Goal: Task Accomplishment & Management: Manage account settings

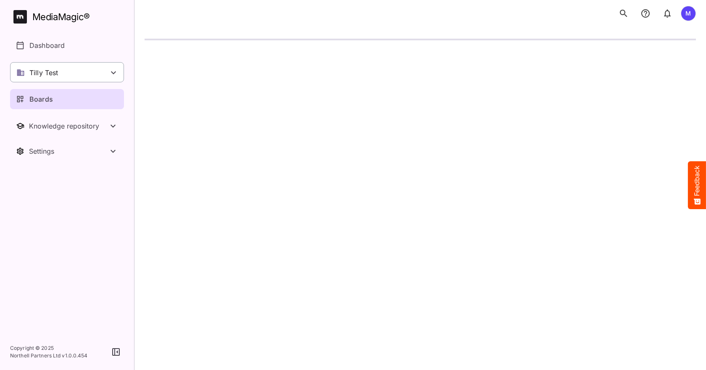
click at [35, 66] on div "Tilly Test" at bounding box center [67, 72] width 114 height 20
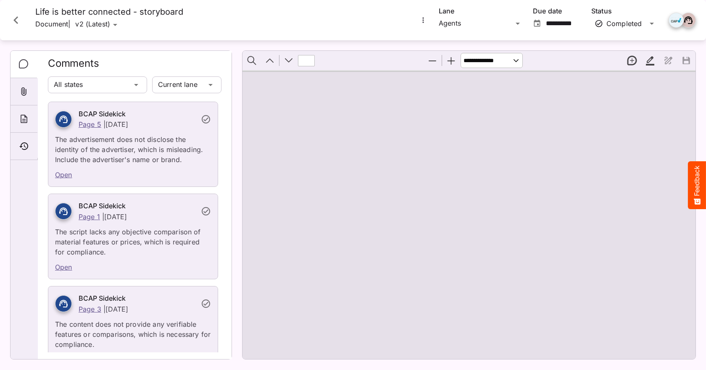
type input "*"
click at [20, 25] on icon "Close card" at bounding box center [15, 20] width 15 height 15
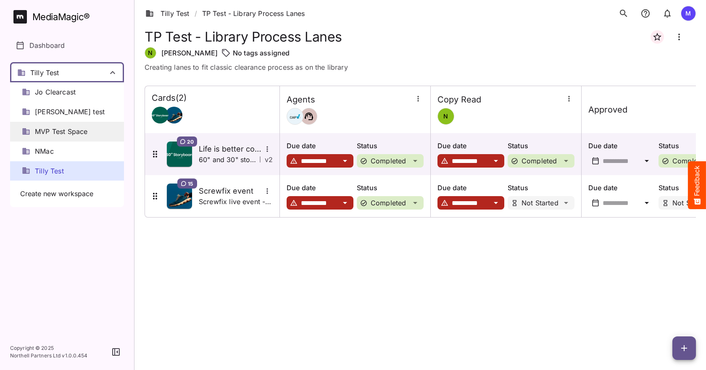
click at [53, 130] on span "MVP Test Space" at bounding box center [61, 132] width 53 height 10
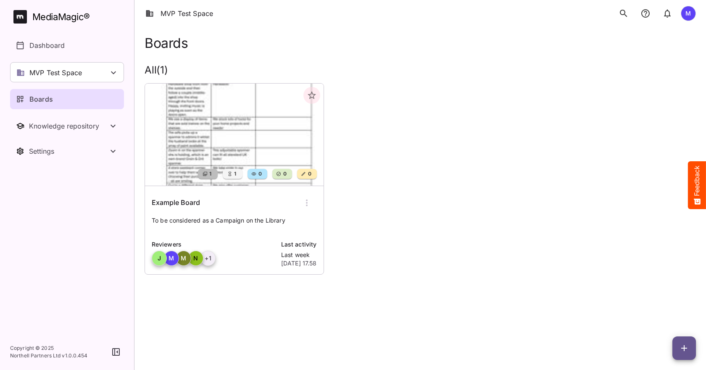
click at [425, 241] on div "1 1 0 0 0 Example Board To be considered as a Campaign on the Library Reviewers…" at bounding box center [417, 176] width 558 height 198
click at [182, 211] on div "Example Board" at bounding box center [234, 203] width 165 height 20
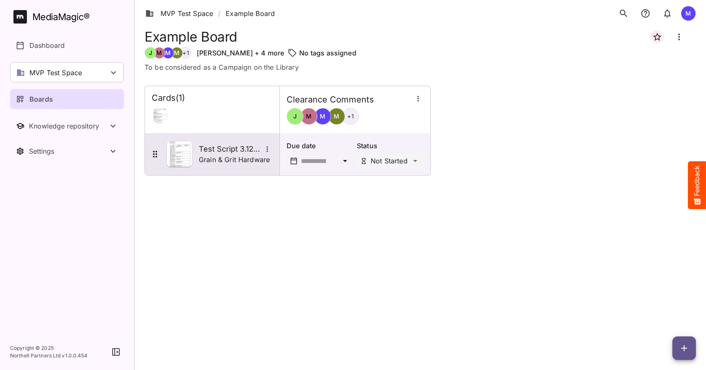
click at [228, 149] on h5 "Test Script 3.12 - G&G Hardware" at bounding box center [230, 149] width 63 height 10
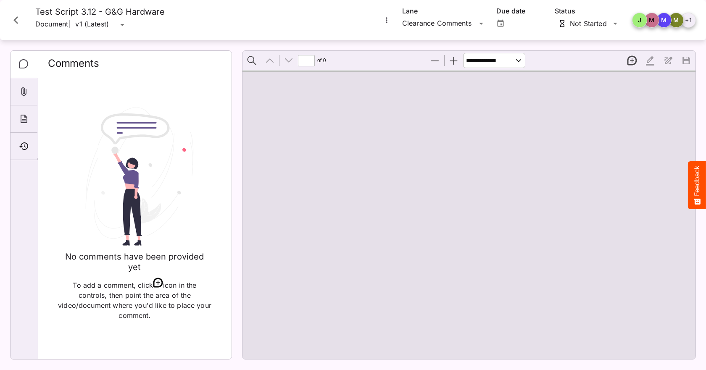
type input "*"
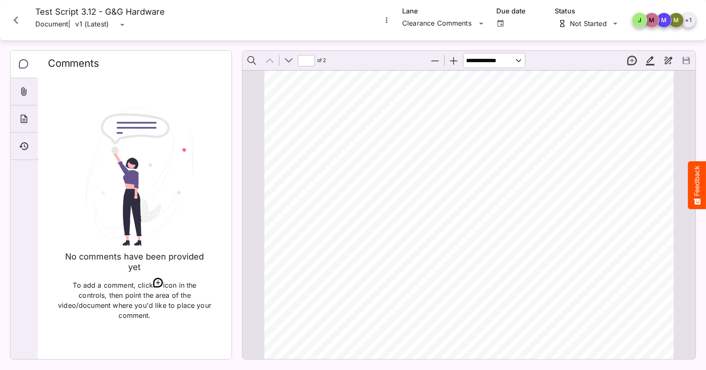
scroll to position [294, 0]
click at [18, 18] on icon "Close card" at bounding box center [15, 20] width 15 height 15
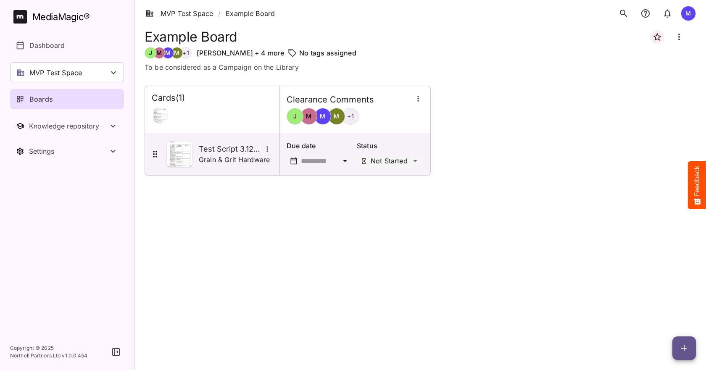
click at [355, 119] on div "+ 1" at bounding box center [350, 116] width 17 height 17
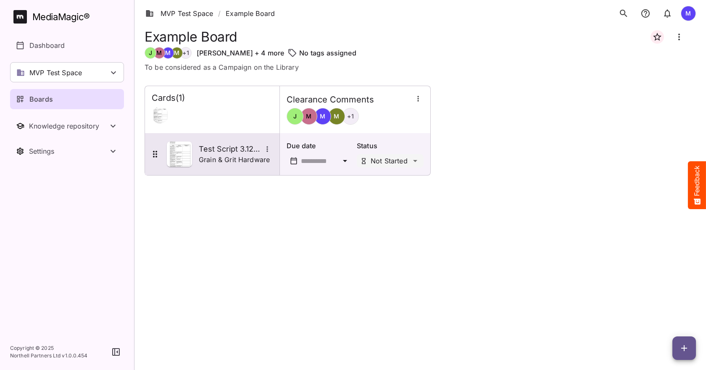
click at [254, 155] on p "Grain & Grit Hardware" at bounding box center [234, 160] width 71 height 10
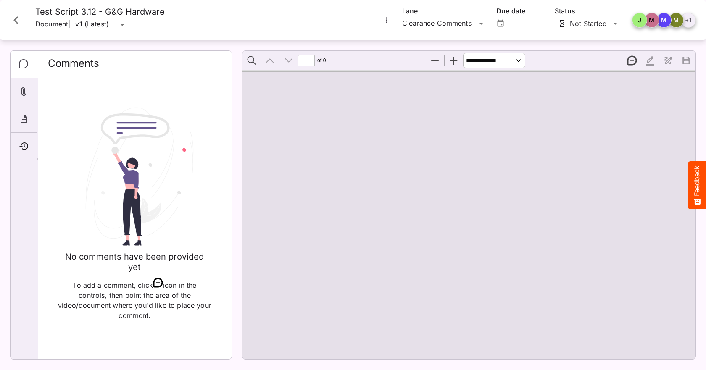
type input "*"
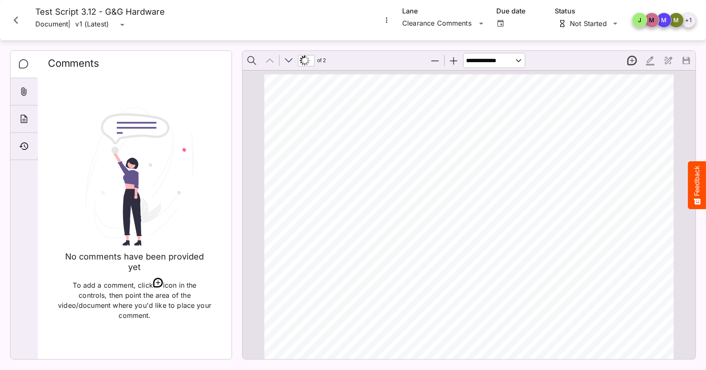
scroll to position [294, 0]
click at [457, 26] on div "Clearance Comments" at bounding box center [439, 23] width 74 height 13
click at [637, 65] on button "New thread" at bounding box center [632, 61] width 18 height 18
click at [432, 152] on span "Welcome to Grain & Grit" at bounding box center [466, 156] width 87 height 8
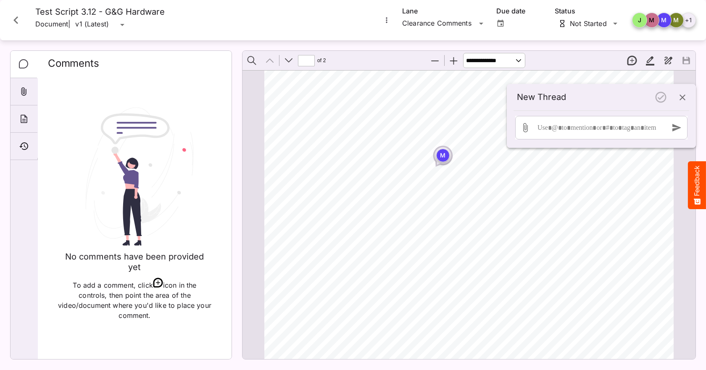
click at [682, 95] on icon "button" at bounding box center [683, 97] width 10 height 10
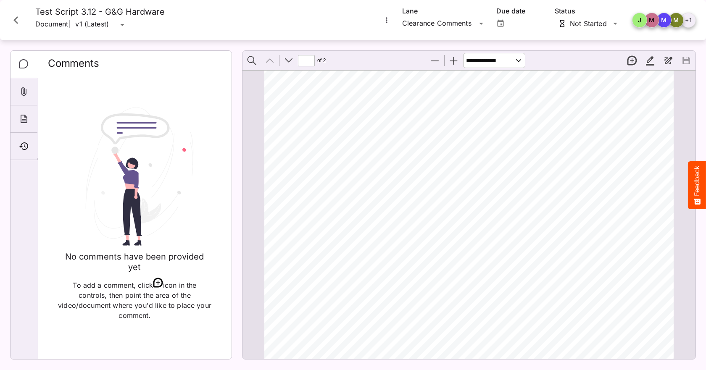
click at [626, 58] on button "New thread" at bounding box center [632, 61] width 18 height 18
click at [492, 152] on span "Welcome to Grain & Grit" at bounding box center [466, 156] width 87 height 8
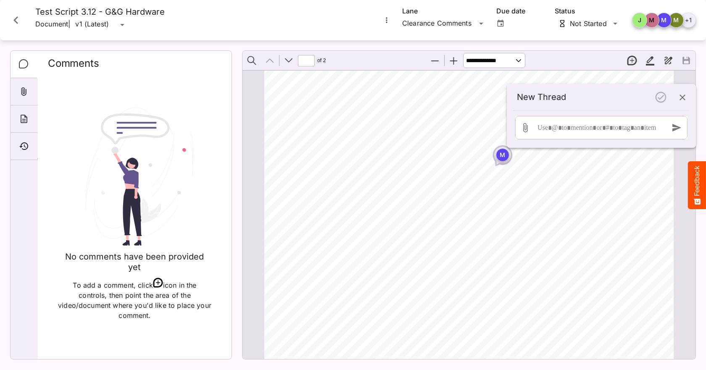
click at [689, 100] on button "button" at bounding box center [683, 97] width 20 height 20
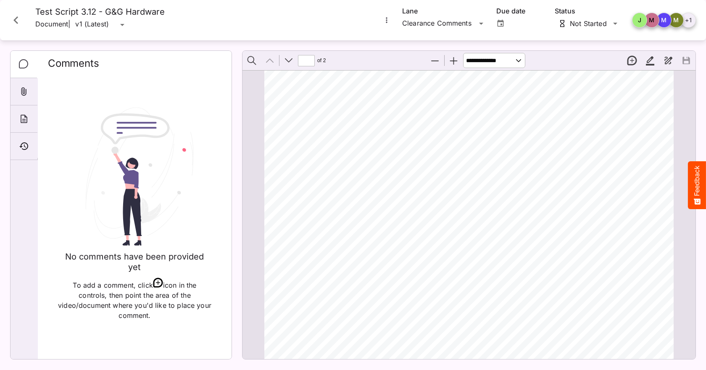
click at [20, 21] on icon "Close card" at bounding box center [15, 20] width 15 height 15
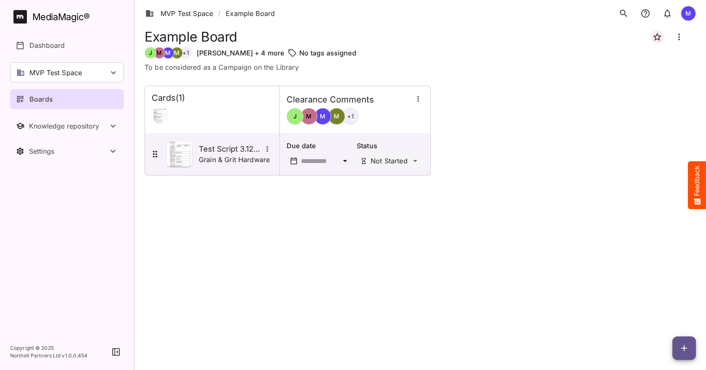
click at [194, 111] on div at bounding box center [212, 115] width 121 height 17
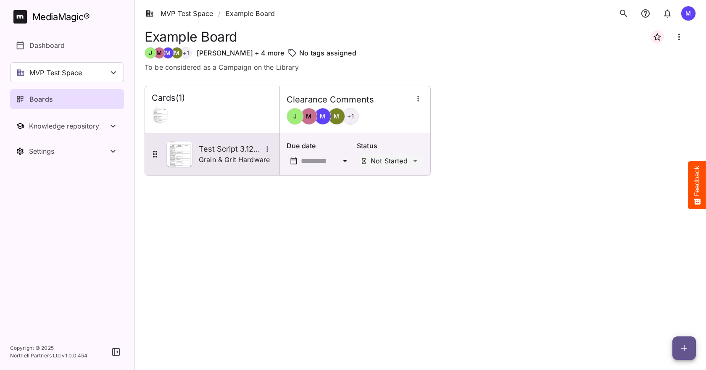
click at [235, 164] on p "Grain & Grit Hardware" at bounding box center [234, 160] width 71 height 10
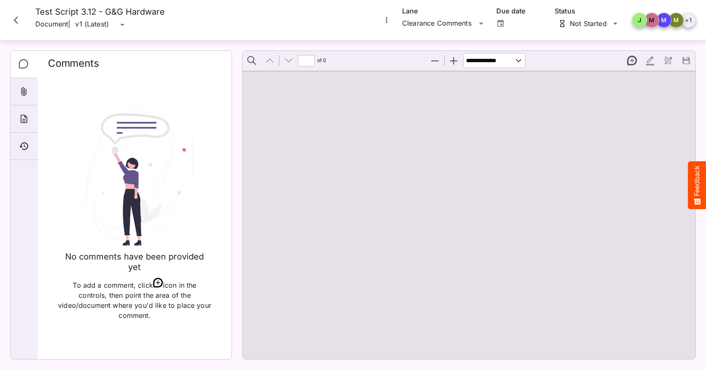
type input "*"
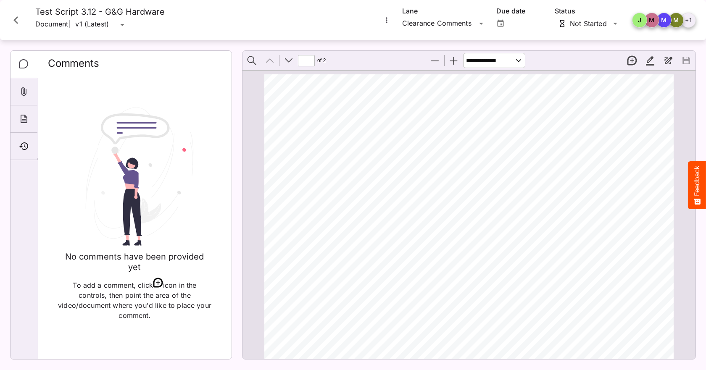
scroll to position [84, 0]
click at [14, 22] on icon "Close card" at bounding box center [15, 20] width 15 height 15
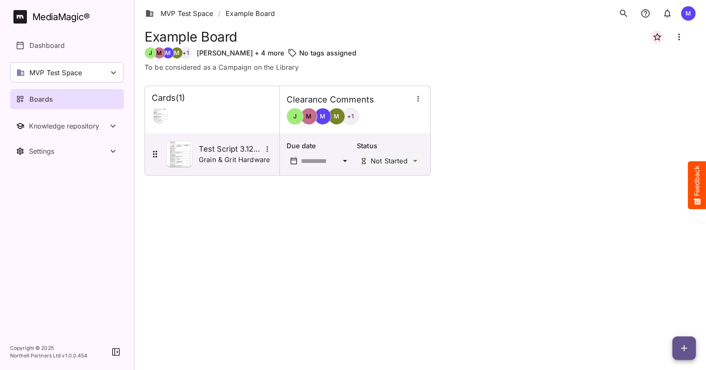
click at [684, 343] on button "button" at bounding box center [685, 349] width 24 height 24
click at [658, 298] on p "Add new card" at bounding box center [663, 295] width 45 height 10
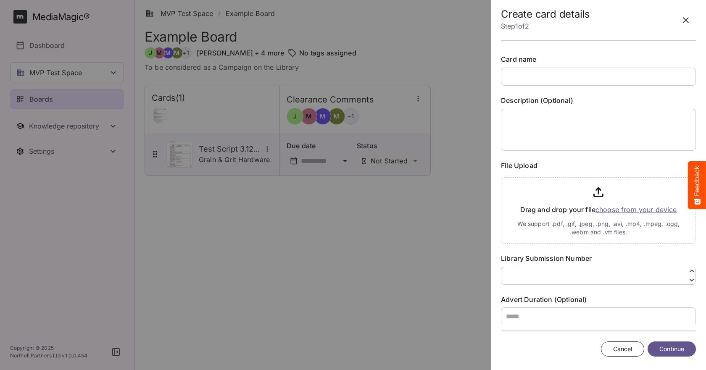
click at [390, 254] on div at bounding box center [353, 185] width 706 height 370
click at [680, 24] on button "button" at bounding box center [686, 20] width 20 height 20
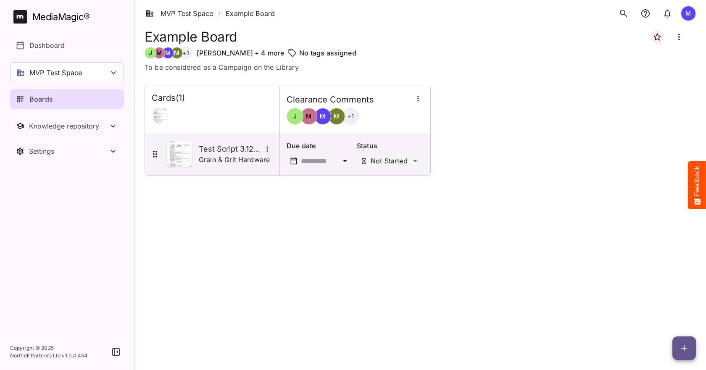
click at [95, 82] on div "MediaMagic ® Dashboard MVP Test Space [PERSON_NAME] [PERSON_NAME] test MVP Test…" at bounding box center [67, 85] width 114 height 151
click at [96, 73] on div "MVP Test Space" at bounding box center [67, 72] width 114 height 20
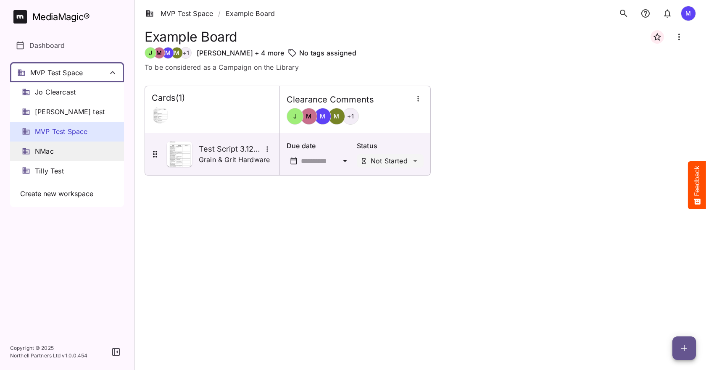
click at [58, 153] on div "NMac" at bounding box center [67, 152] width 114 height 20
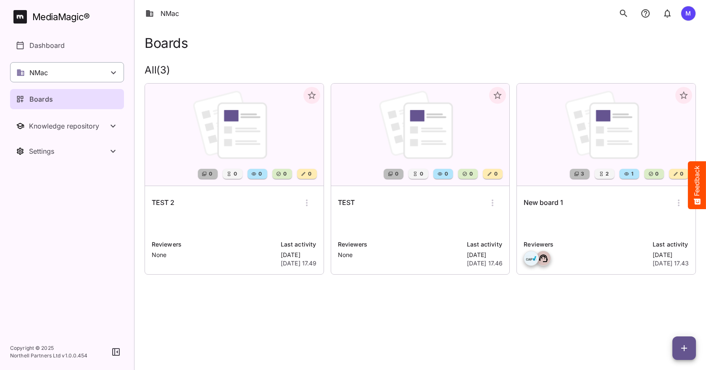
click at [86, 72] on div "NMac" at bounding box center [67, 72] width 114 height 20
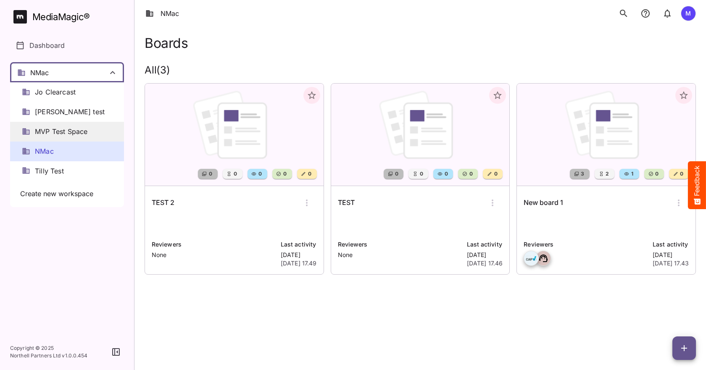
click at [69, 126] on div "MVP Test Space" at bounding box center [67, 132] width 114 height 20
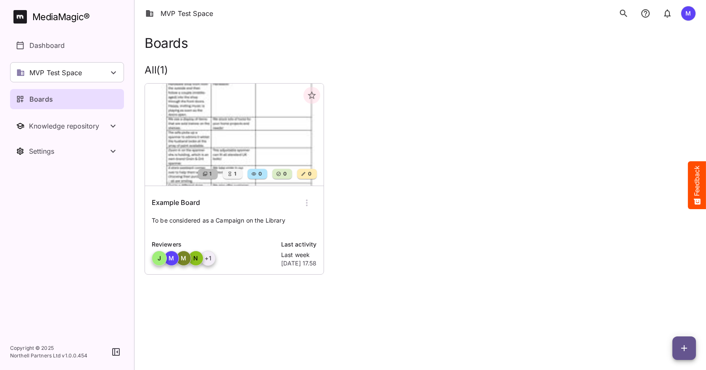
click at [203, 121] on img at bounding box center [234, 135] width 179 height 102
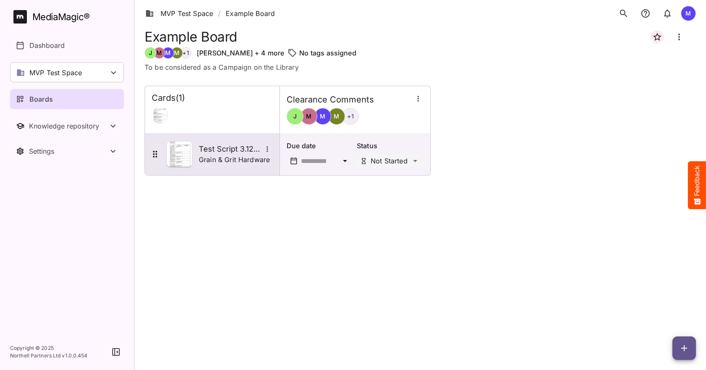
click at [230, 157] on p "Grain & Grit Hardware" at bounding box center [234, 160] width 71 height 10
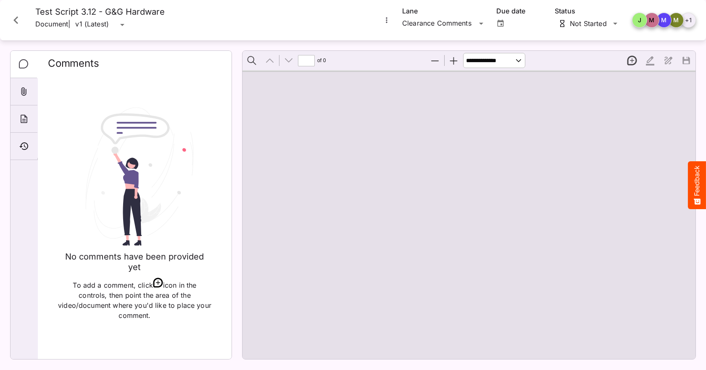
type input "*"
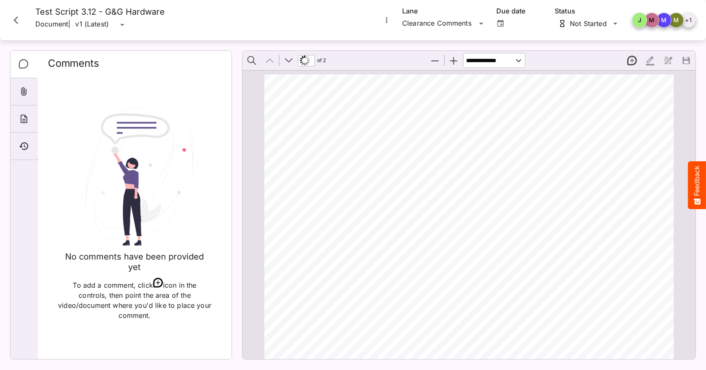
scroll to position [84, 0]
click at [17, 24] on icon "Close card" at bounding box center [15, 20] width 15 height 15
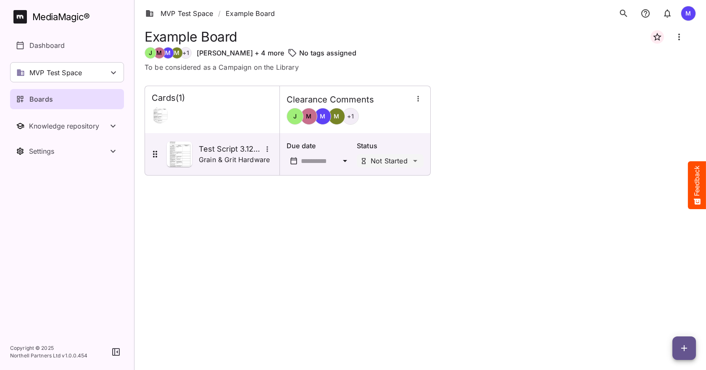
click at [689, 352] on icon "button" at bounding box center [684, 348] width 10 height 10
click at [677, 296] on p "Add new card" at bounding box center [663, 295] width 45 height 10
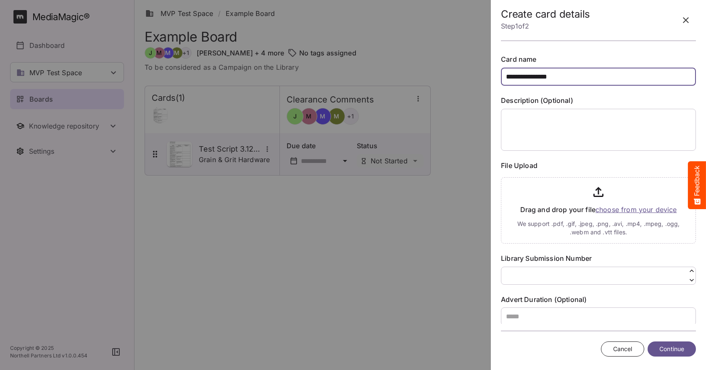
type input "**********"
click at [629, 210] on input "file" at bounding box center [598, 209] width 195 height 70
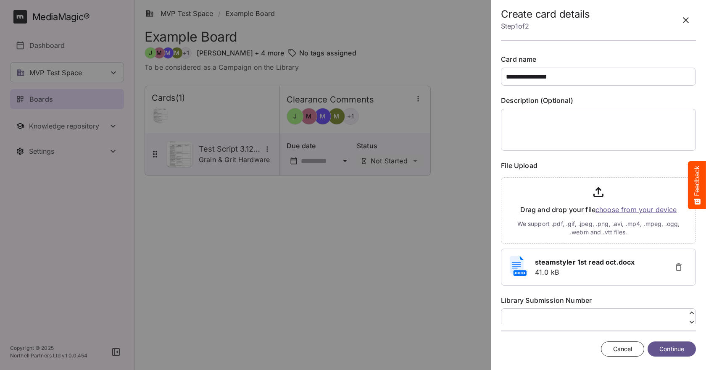
click at [672, 360] on div "Cancel Continue" at bounding box center [598, 349] width 195 height 22
click at [672, 354] on span "Continue" at bounding box center [672, 349] width 25 height 11
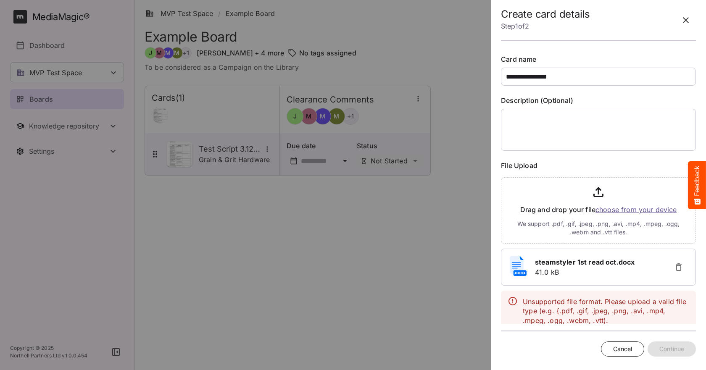
scroll to position [114, 0]
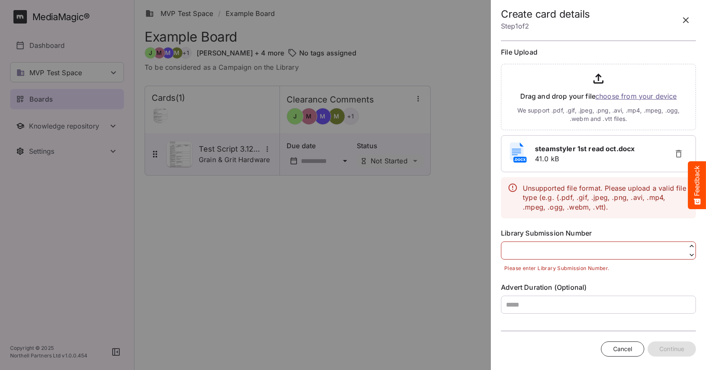
click at [615, 351] on span "Cancel" at bounding box center [622, 349] width 19 height 11
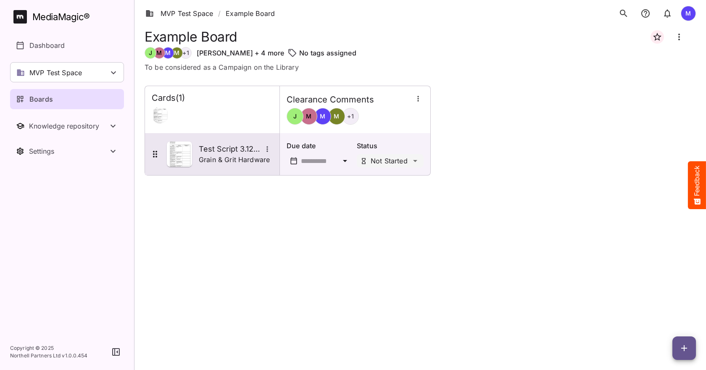
click at [213, 160] on p "Grain & Grit Hardware" at bounding box center [234, 160] width 71 height 10
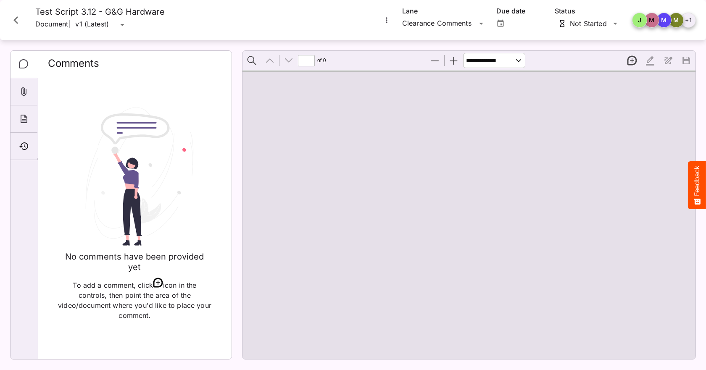
type input "*"
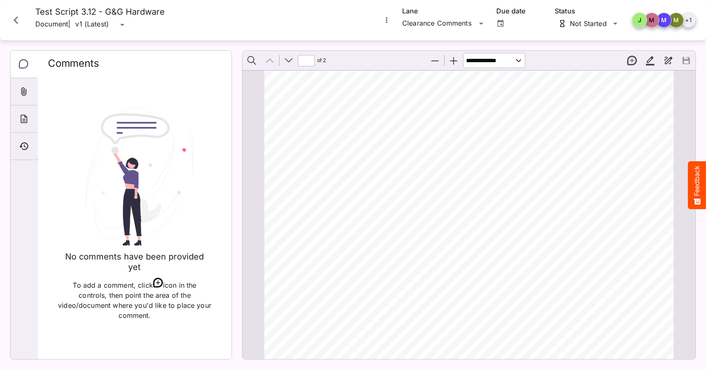
click at [17, 16] on icon "Close card" at bounding box center [15, 20] width 15 height 15
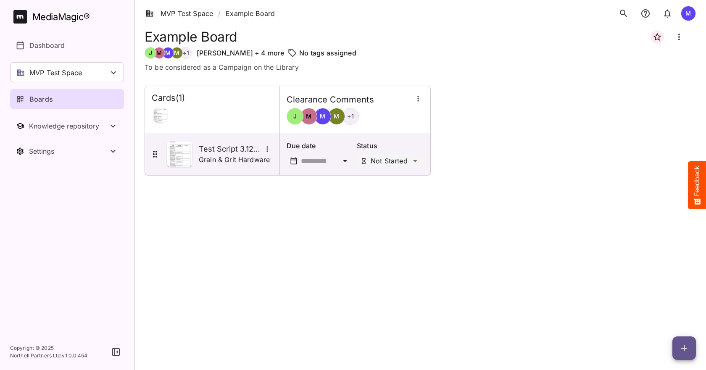
drag, startPoint x: 95, startPoint y: 73, endPoint x: 85, endPoint y: 79, distance: 11.2
click at [95, 73] on div "MVP Test Space" at bounding box center [67, 72] width 114 height 20
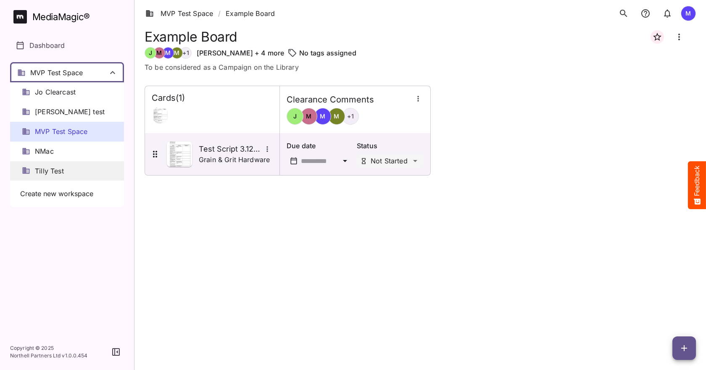
click at [64, 176] on span "Tilly Test" at bounding box center [49, 171] width 29 height 10
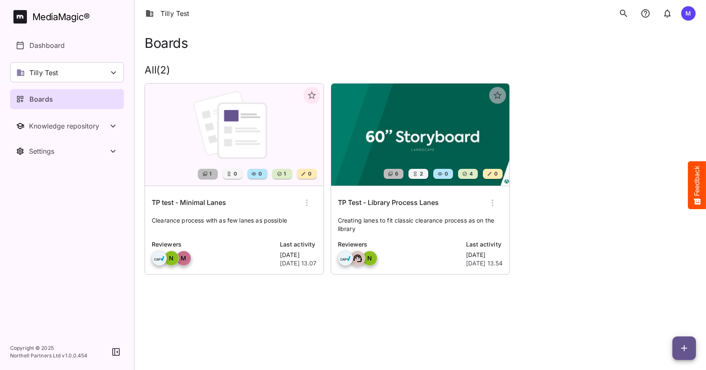
click at [382, 138] on img at bounding box center [420, 135] width 179 height 102
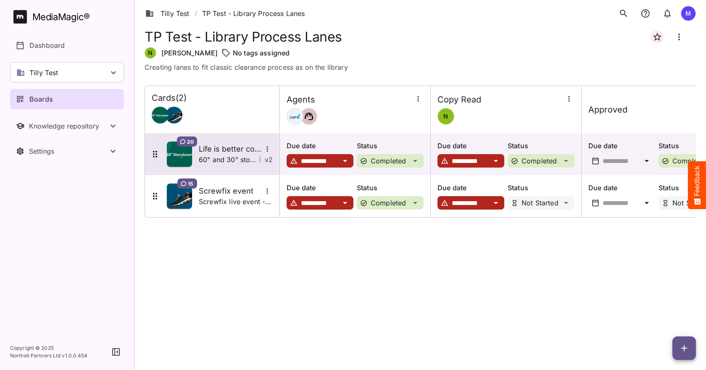
click at [230, 156] on p "60" and 30" storyboard (full and cutdown, respectively)" at bounding box center [227, 160] width 57 height 10
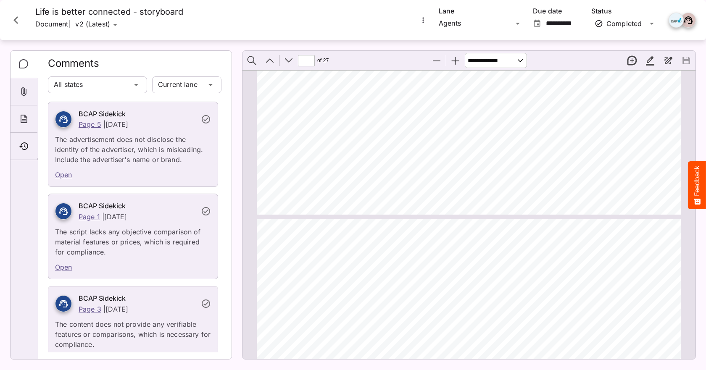
scroll to position [963, 0]
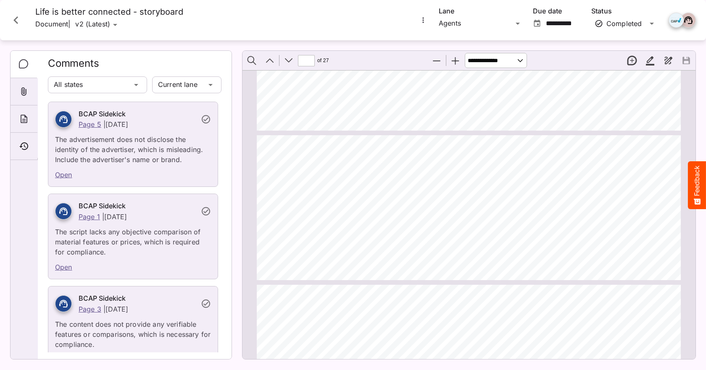
type input "*"
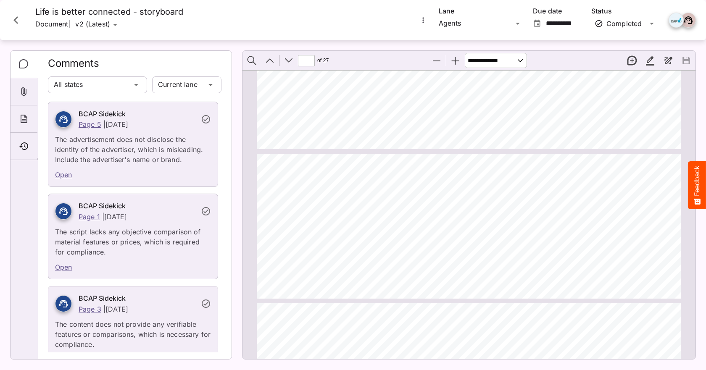
click at [111, 240] on p "The script lacks any objective comparison of material features or prices, which…" at bounding box center [133, 239] width 156 height 35
click at [17, 22] on icon "Close card" at bounding box center [15, 20] width 5 height 8
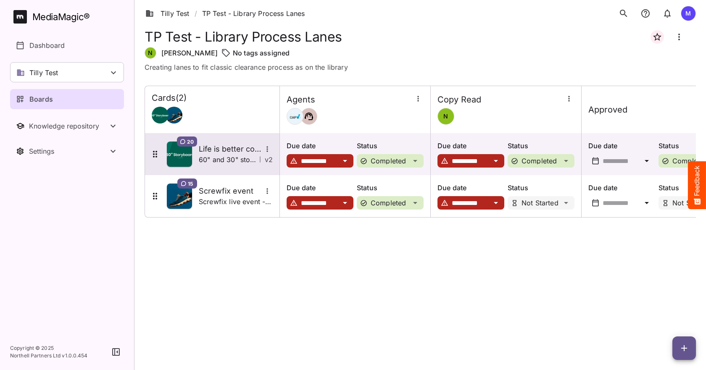
click at [247, 160] on p "60" and 30" storyboard (full and cutdown, respectively)" at bounding box center [227, 160] width 57 height 10
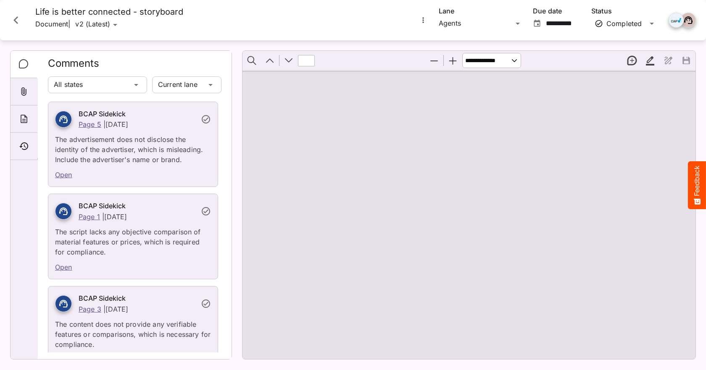
type input "*"
click at [18, 32] on button "Close card" at bounding box center [15, 20] width 25 height 25
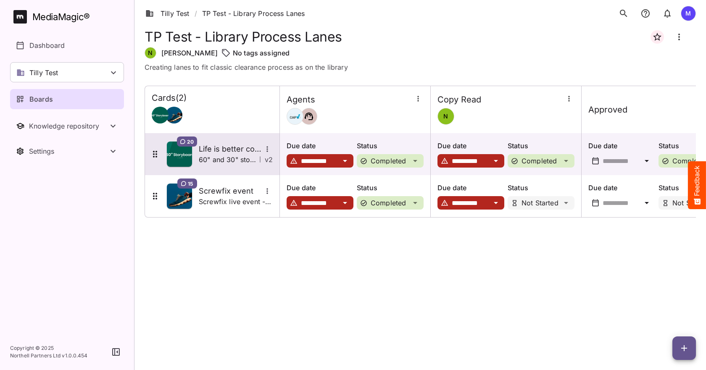
click at [217, 159] on p "60" and 30" storyboard (full and cutdown, respectively)" at bounding box center [227, 160] width 57 height 10
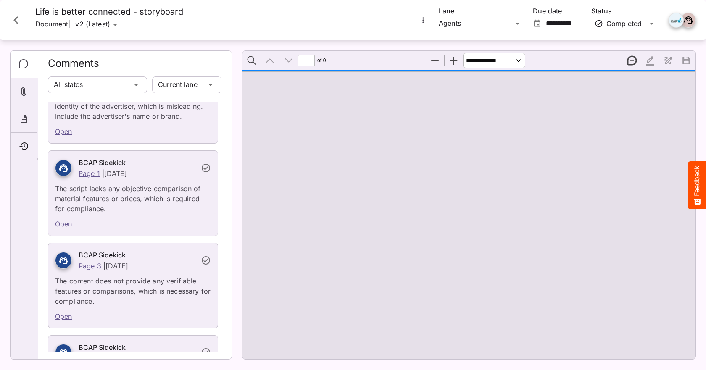
scroll to position [84, 0]
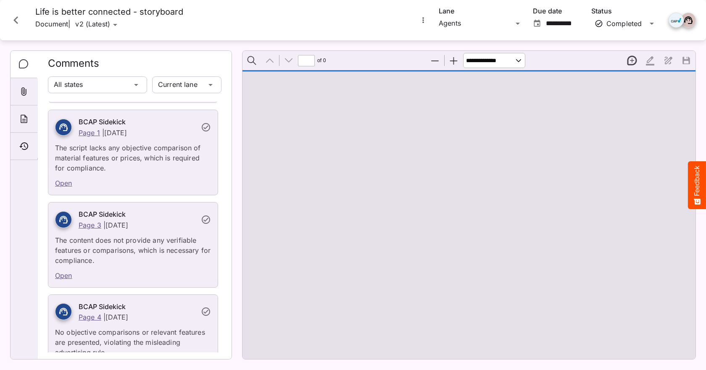
type input "*"
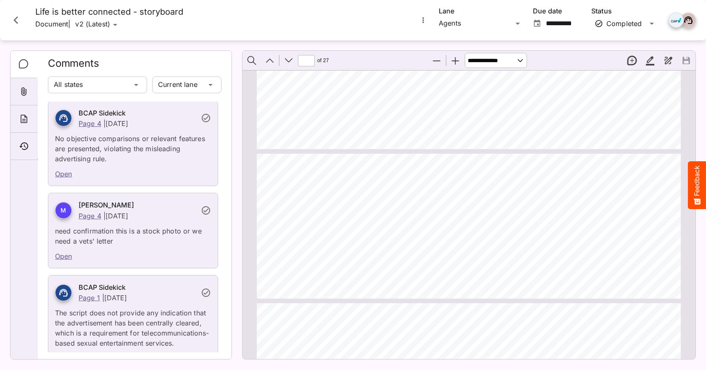
scroll to position [336, 0]
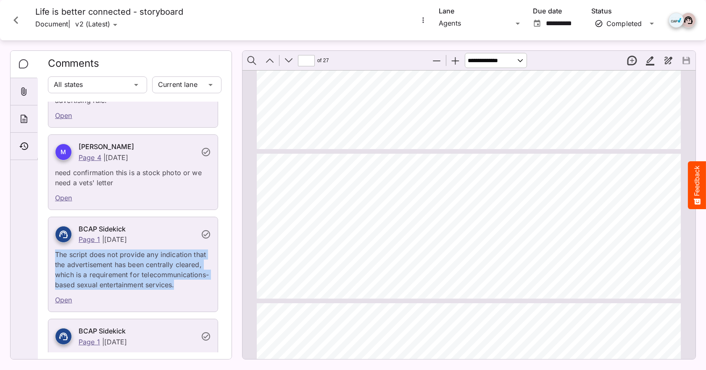
drag, startPoint x: 160, startPoint y: 299, endPoint x: 49, endPoint y: 259, distance: 118.6
click at [49, 259] on div "BCAP Sidekick Page 1 | [DATE] The script does not provide any indication that t…" at bounding box center [132, 253] width 169 height 73
click at [149, 285] on p "The script does not provide any indication that the advertisement has been cent…" at bounding box center [133, 267] width 156 height 45
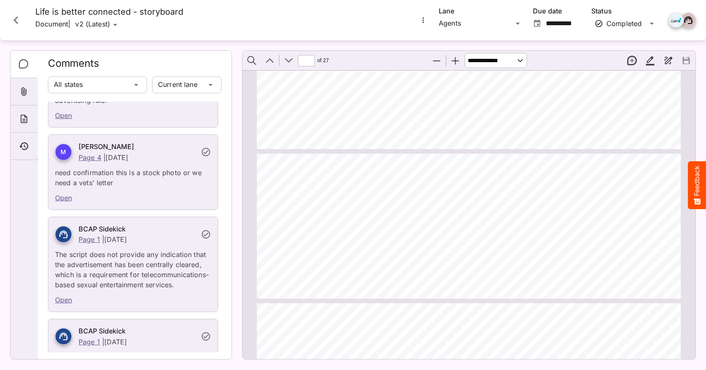
click at [18, 21] on icon "Close card" at bounding box center [15, 20] width 15 height 15
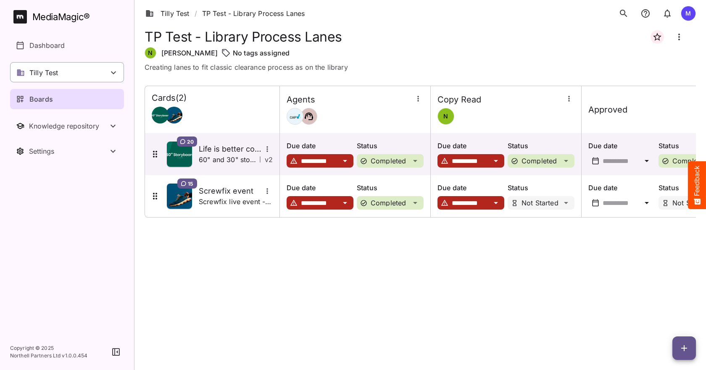
click at [73, 80] on div "Tilly Test" at bounding box center [67, 72] width 114 height 20
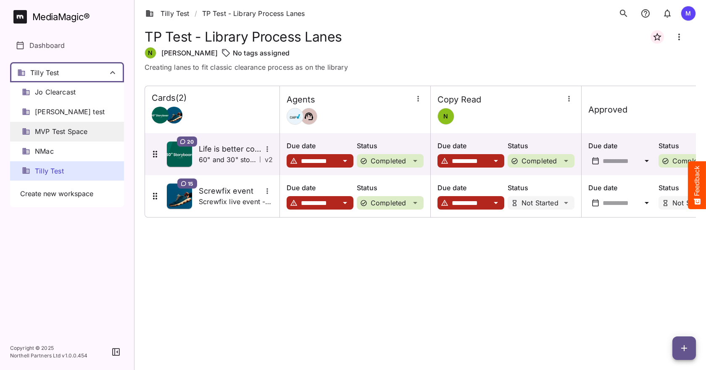
click at [76, 127] on span "MVP Test Space" at bounding box center [61, 132] width 53 height 10
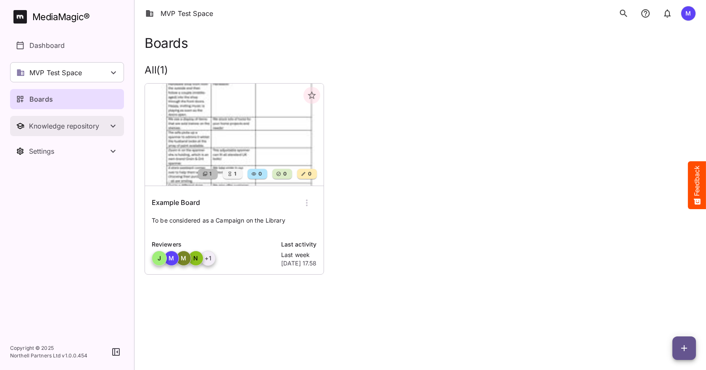
click at [75, 135] on button "Knowledge repository" at bounding box center [67, 126] width 114 height 20
click at [80, 126] on div "Knowledge repository" at bounding box center [68, 126] width 79 height 8
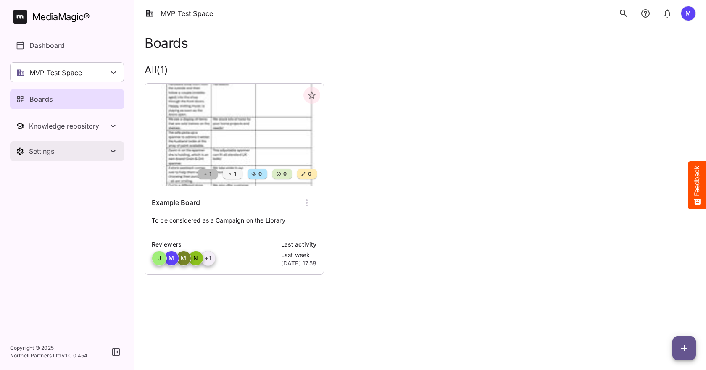
click at [71, 151] on div "Settings" at bounding box center [68, 151] width 79 height 8
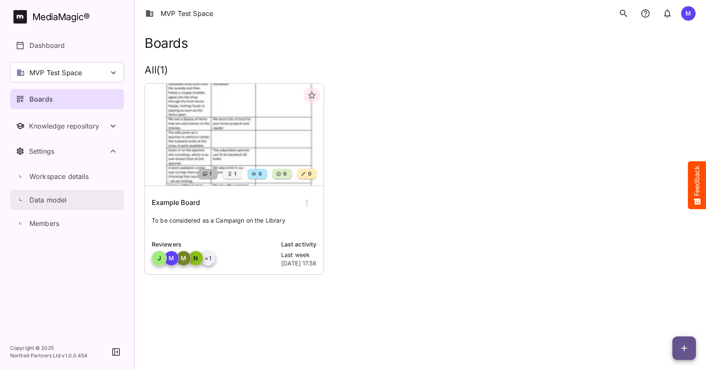
click at [84, 199] on div "Data model" at bounding box center [71, 200] width 105 height 10
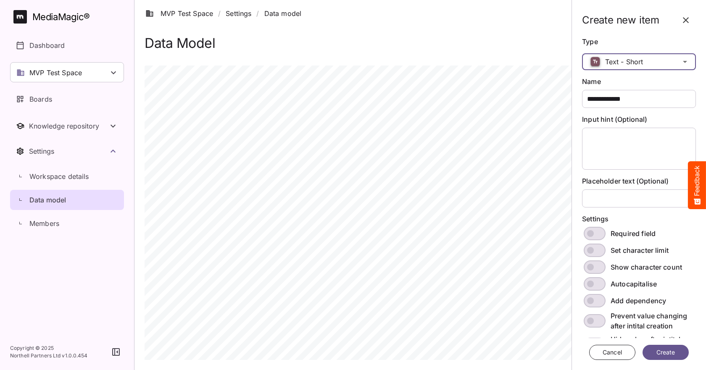
click at [623, 57] on div "Text - Short" at bounding box center [631, 61] width 98 height 17
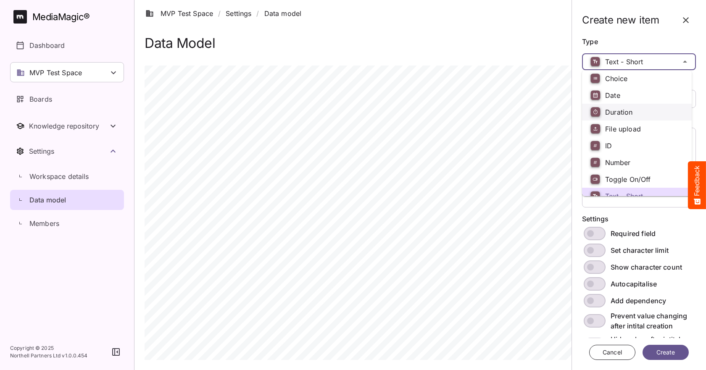
scroll to position [59, 0]
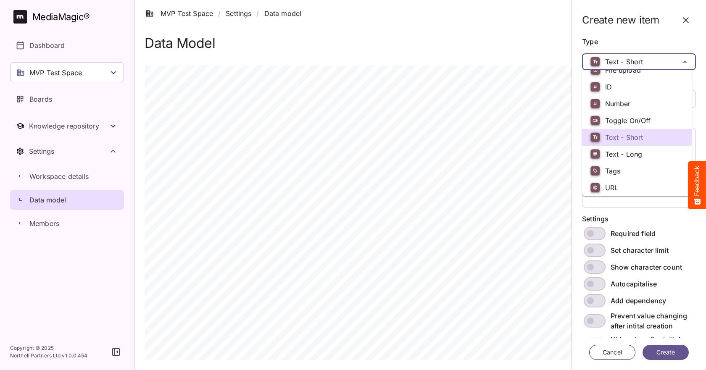
drag, startPoint x: 605, startPoint y: 193, endPoint x: 615, endPoint y: 172, distance: 23.3
click at [605, 193] on p "URL" at bounding box center [637, 188] width 96 height 22
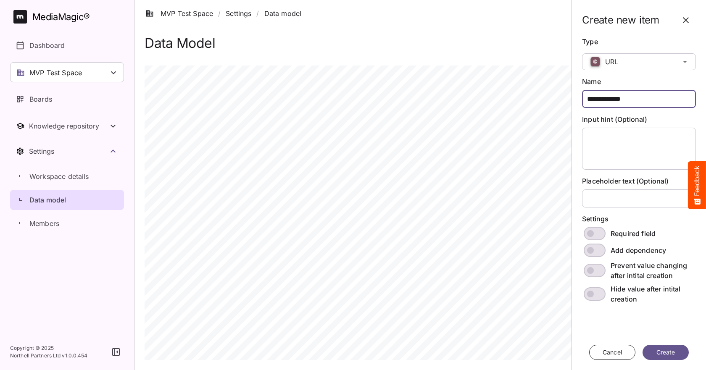
click at [622, 100] on input "**********" at bounding box center [639, 99] width 114 height 18
drag, startPoint x: 594, startPoint y: 97, endPoint x: 572, endPoint y: 93, distance: 22.7
click at [572, 93] on aside "**********" at bounding box center [639, 185] width 135 height 370
type input "**********"
click at [663, 354] on span "Create" at bounding box center [666, 353] width 23 height 11
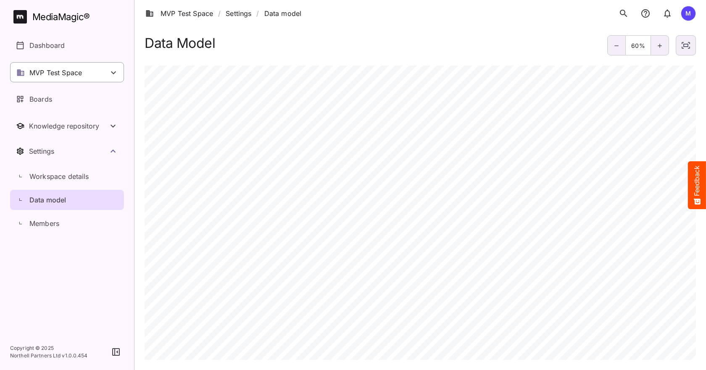
click at [81, 80] on div "MVP Test Space" at bounding box center [67, 72] width 114 height 20
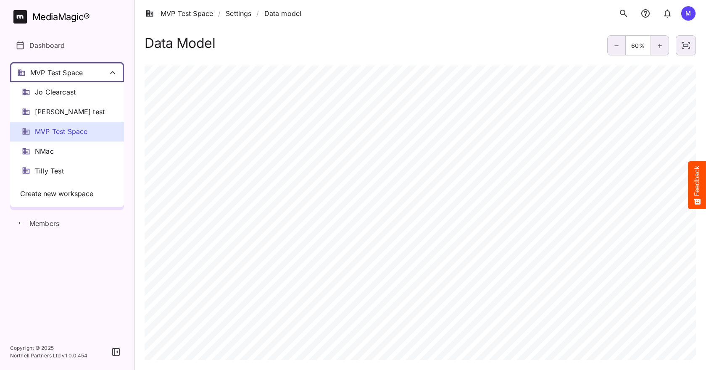
click at [59, 125] on div "MVP Test Space" at bounding box center [67, 132] width 114 height 20
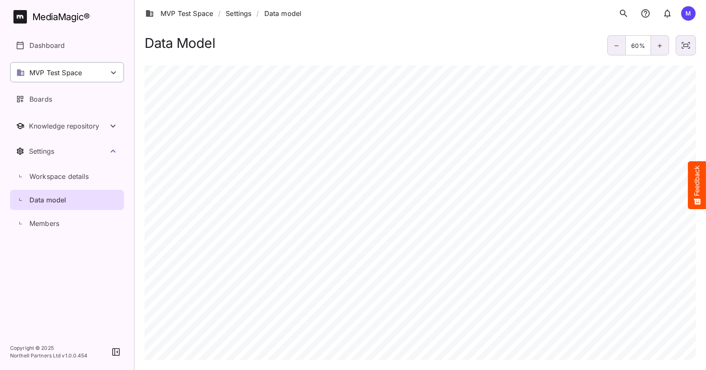
click at [115, 74] on icon at bounding box center [113, 73] width 10 height 10
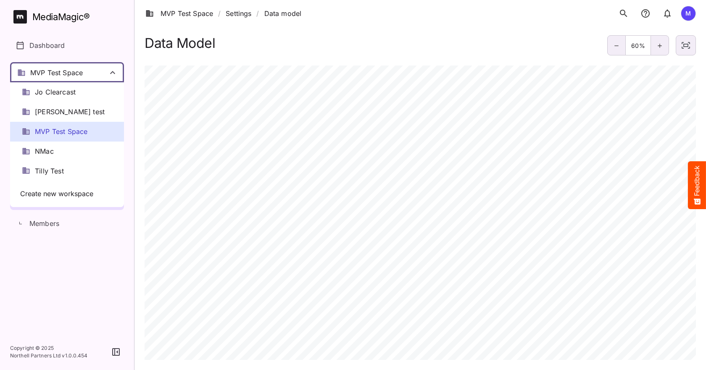
click at [115, 74] on div at bounding box center [353, 185] width 706 height 370
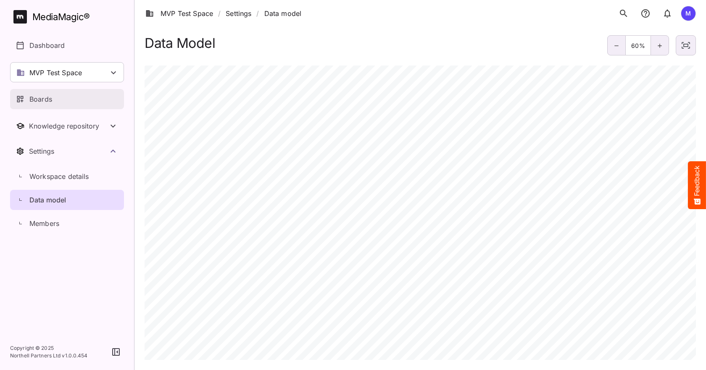
click at [71, 99] on div "Boards" at bounding box center [67, 99] width 103 height 10
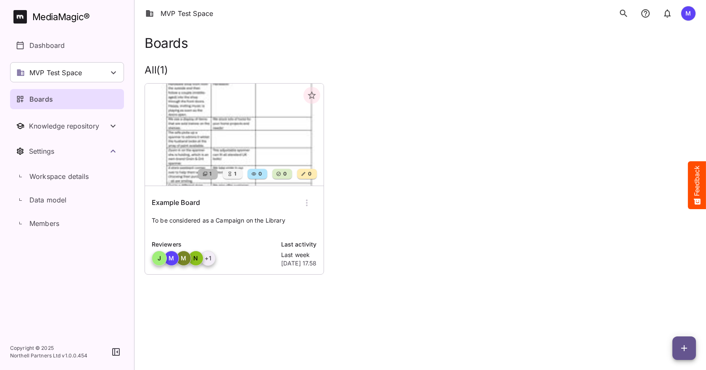
click at [231, 156] on img at bounding box center [234, 135] width 179 height 102
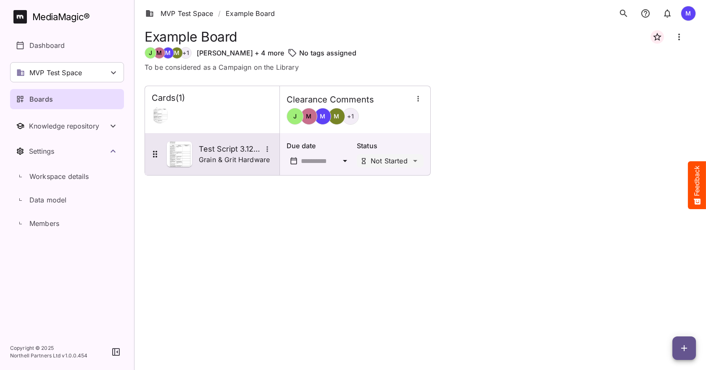
click at [185, 152] on img at bounding box center [179, 154] width 25 height 25
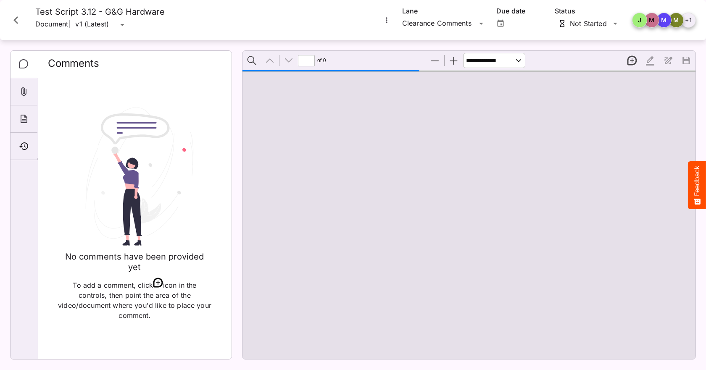
type input "*"
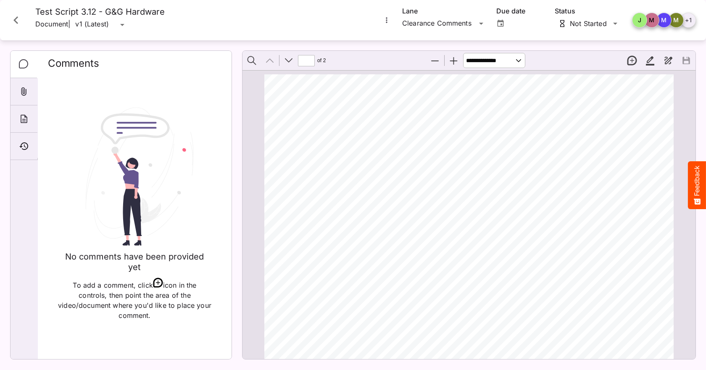
click at [634, 62] on button "New thread" at bounding box center [632, 61] width 18 height 18
click at [475, 100] on span "VOICEOVER" at bounding box center [471, 97] width 46 height 8
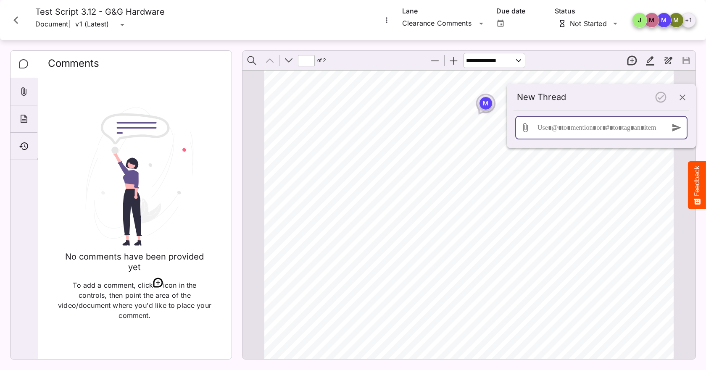
click at [583, 132] on div at bounding box center [600, 128] width 128 height 24
click at [588, 121] on div at bounding box center [600, 128] width 128 height 24
click at [671, 133] on button "button" at bounding box center [677, 128] width 20 height 20
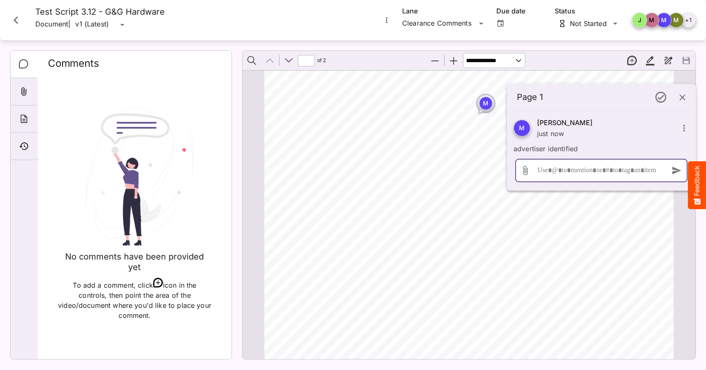
click at [526, 169] on input "file" at bounding box center [525, 171] width 20 height 20
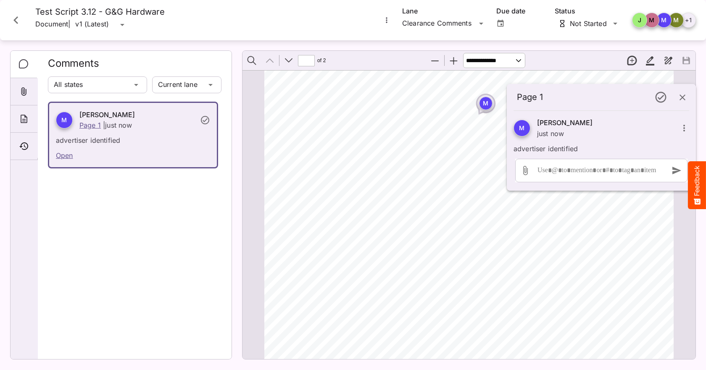
click at [371, 267] on span "array of paint available." at bounding box center [361, 268] width 84 height 8
click at [680, 90] on button "button" at bounding box center [683, 97] width 20 height 20
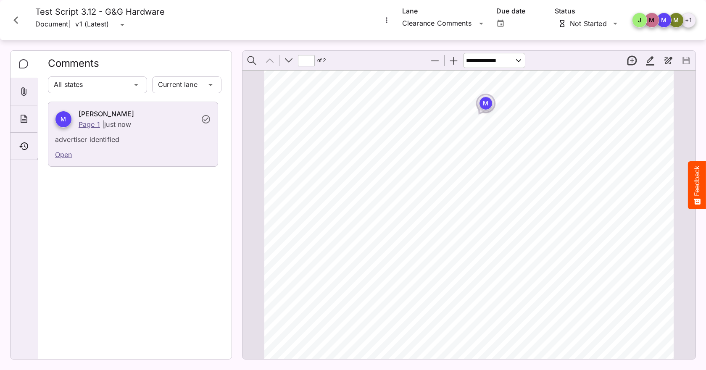
click at [9, 19] on icon "Close card" at bounding box center [15, 20] width 15 height 15
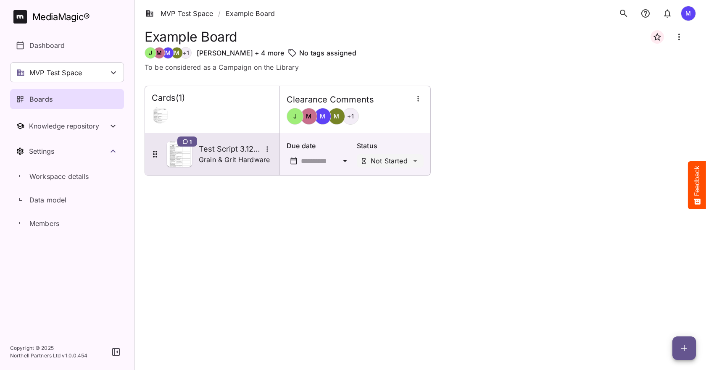
click at [209, 155] on p "Grain & Grit Hardware" at bounding box center [234, 160] width 71 height 10
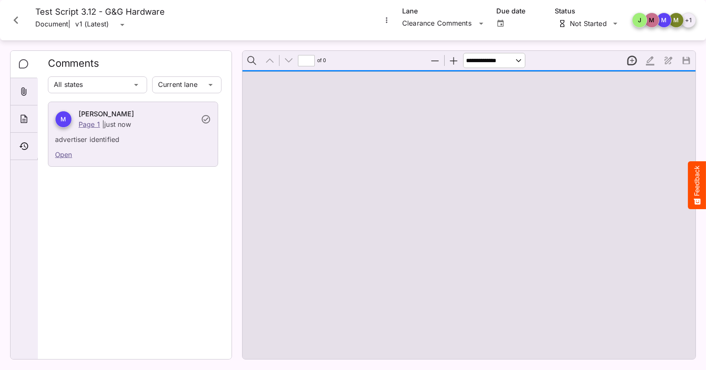
type input "*"
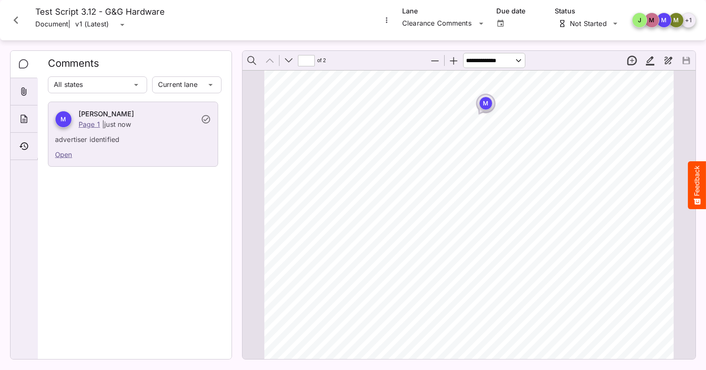
click at [17, 24] on icon "Close card" at bounding box center [15, 20] width 5 height 8
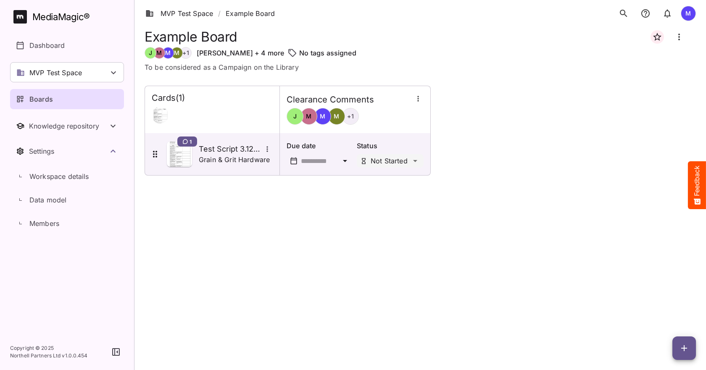
click at [77, 113] on div "MediaMagic ® Dashboard MVP Test Space [PERSON_NAME] [PERSON_NAME] test MVP Test…" at bounding box center [67, 122] width 114 height 225
click at [81, 100] on div "Boards" at bounding box center [67, 99] width 103 height 10
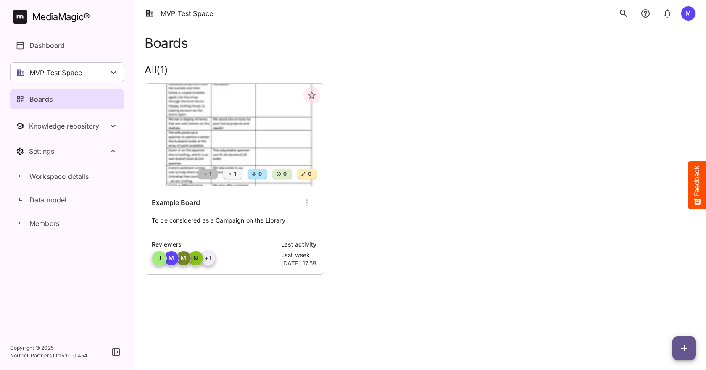
click at [307, 202] on icon "button" at bounding box center [307, 203] width 10 height 10
click at [188, 201] on div at bounding box center [353, 185] width 706 height 370
click at [188, 201] on h6 "Example Board" at bounding box center [176, 203] width 48 height 11
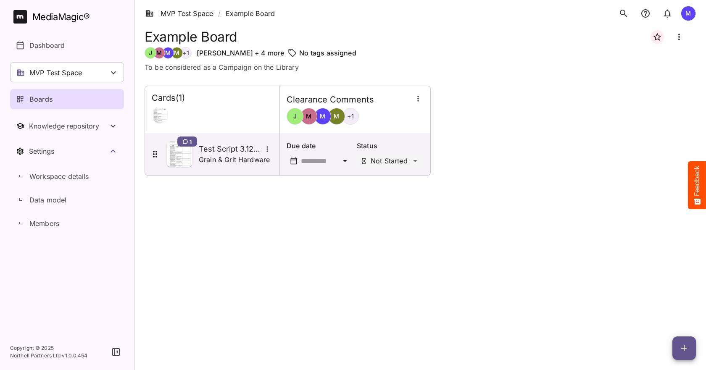
click at [674, 38] on button "Board more options" at bounding box center [679, 37] width 20 height 20
click at [643, 55] on div "Edit board" at bounding box center [638, 62] width 49 height 17
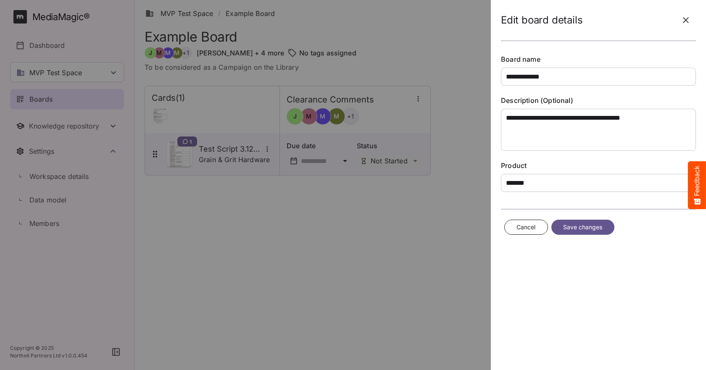
click at [584, 82] on input "**********" at bounding box center [598, 77] width 195 height 18
drag, startPoint x: 584, startPoint y: 82, endPoint x: 506, endPoint y: 87, distance: 78.8
click at [506, 87] on div "**********" at bounding box center [598, 123] width 195 height 137
type input "**********"
drag, startPoint x: 667, startPoint y: 114, endPoint x: 473, endPoint y: 112, distance: 194.7
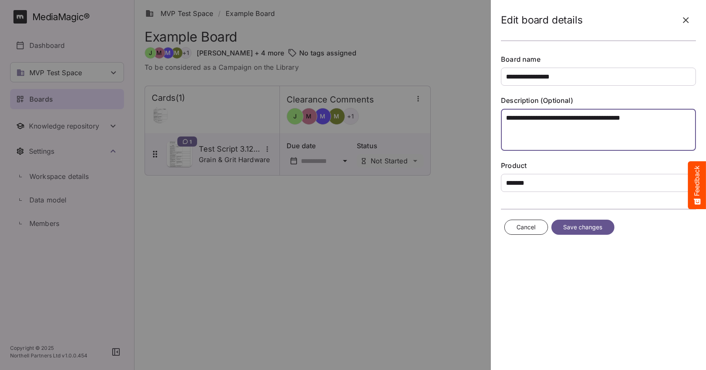
click at [473, 112] on div "**********" at bounding box center [421, 192] width 552 height 330
type textarea "*"
type textarea "**********"
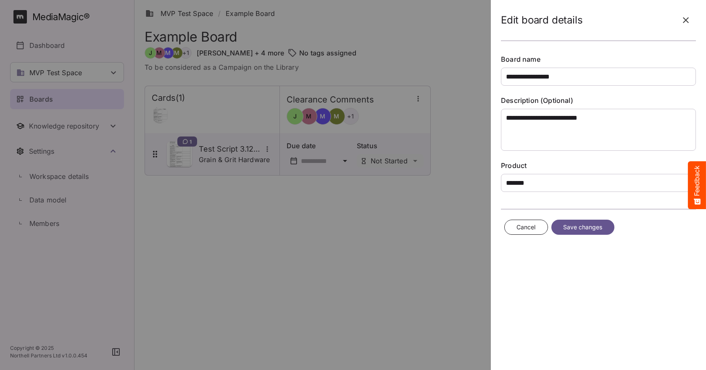
click at [609, 228] on button "Save changes" at bounding box center [583, 228] width 63 height 16
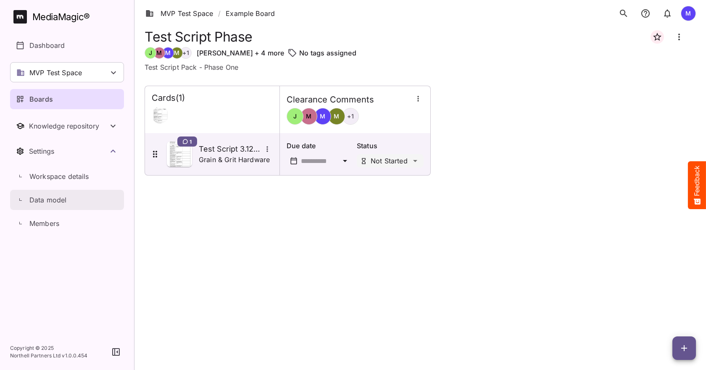
click at [73, 200] on div "Data model" at bounding box center [71, 200] width 105 height 10
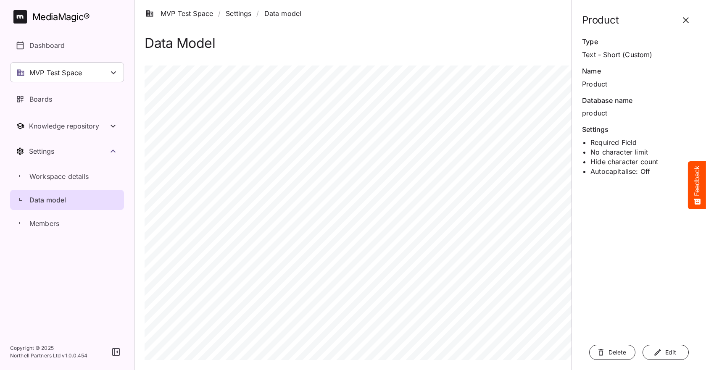
click at [685, 16] on icon "button" at bounding box center [686, 20] width 10 height 10
click at [681, 20] on button "button" at bounding box center [686, 20] width 20 height 20
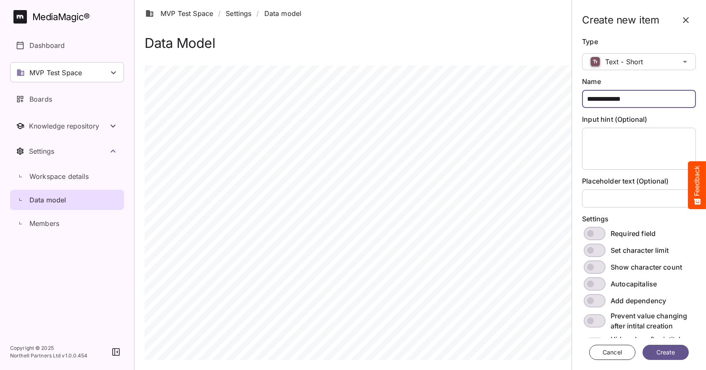
click at [565, 104] on div "**********" at bounding box center [421, 199] width 552 height 328
type input "**********"
drag, startPoint x: 631, startPoint y: 101, endPoint x: 591, endPoint y: 231, distance: 135.8
click at [591, 227] on span at bounding box center [595, 233] width 22 height 13
click at [656, 347] on button "Create" at bounding box center [666, 353] width 46 height 16
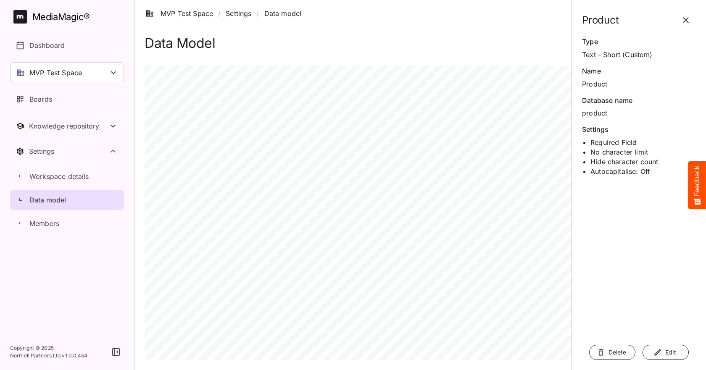
click at [629, 353] on button "Delete" at bounding box center [612, 353] width 46 height 16
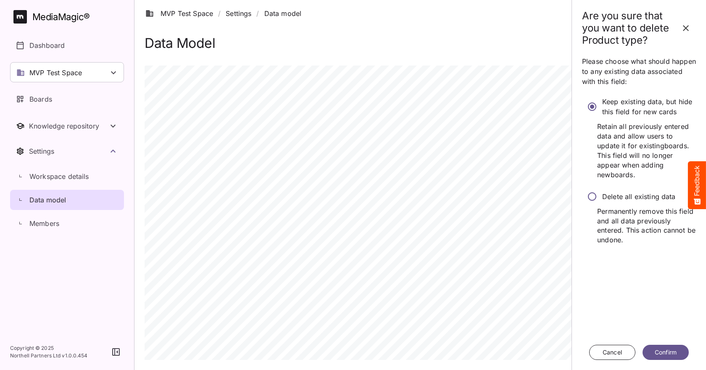
click at [609, 222] on span "Permanently remove this field and all data previously entered. This action cann…" at bounding box center [639, 226] width 114 height 39
click at [663, 351] on span "Confirm" at bounding box center [666, 353] width 23 height 11
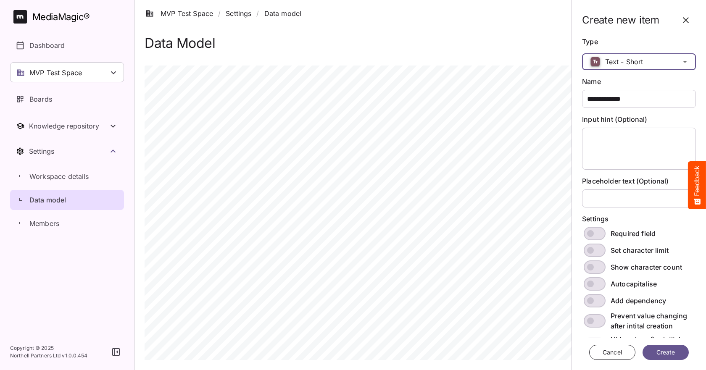
click at [628, 62] on span "Text - Short" at bounding box center [624, 62] width 38 height 8
click at [600, 105] on input "**********" at bounding box center [639, 99] width 114 height 18
click at [555, 93] on div "**********" at bounding box center [421, 199] width 552 height 328
type input "*"
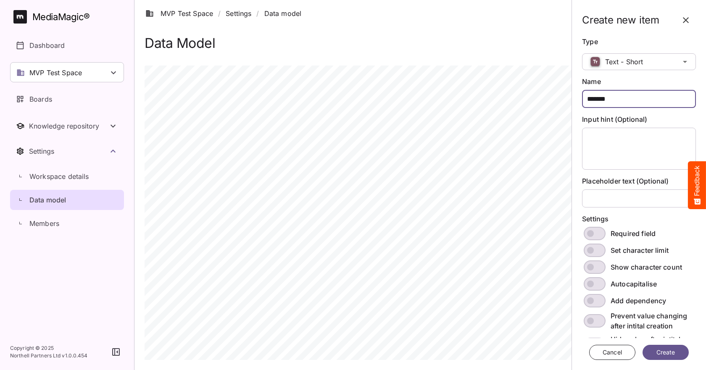
type input "*******"
click at [670, 348] on span "Create" at bounding box center [666, 353] width 23 height 11
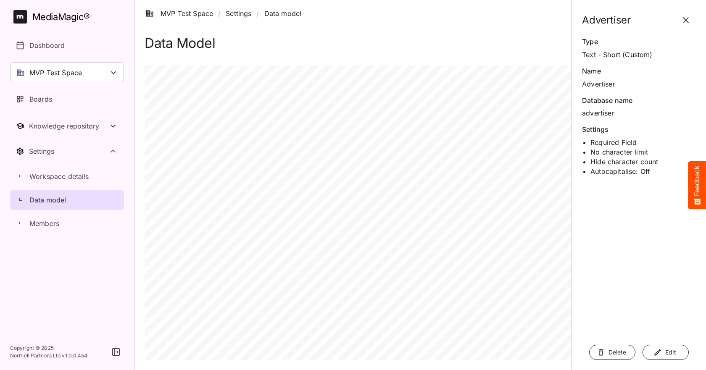
click at [617, 354] on span "Delete" at bounding box center [613, 353] width 22 height 11
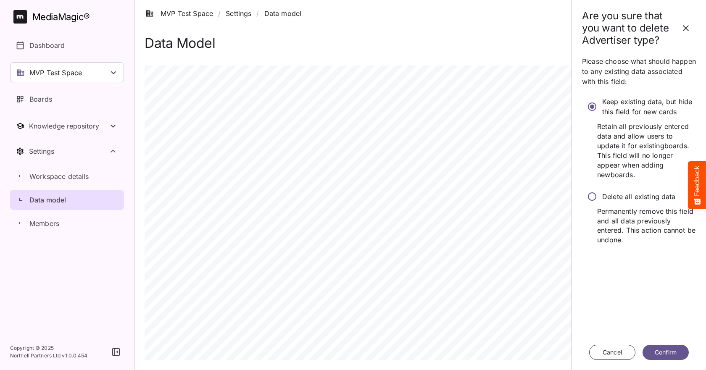
click at [611, 212] on span "Permanently remove this field and all data previously entered. This action cann…" at bounding box center [639, 226] width 114 height 39
click at [658, 346] on button "Confirm" at bounding box center [666, 353] width 46 height 16
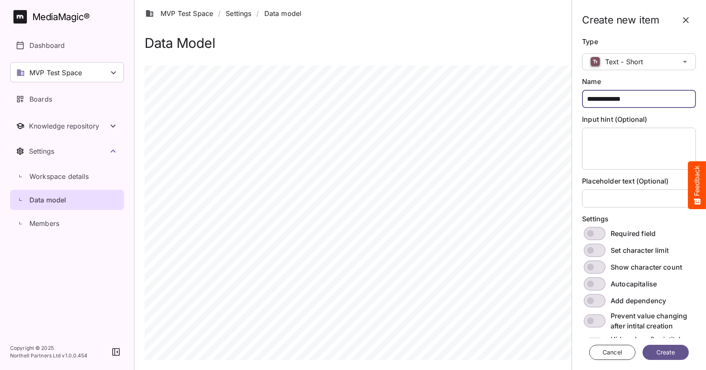
drag, startPoint x: 639, startPoint y: 103, endPoint x: 575, endPoint y: 100, distance: 64.0
click at [573, 103] on aside "**********" at bounding box center [639, 185] width 135 height 370
type input "**********"
click at [589, 240] on span at bounding box center [595, 233] width 22 height 13
click at [660, 348] on span "Create" at bounding box center [666, 353] width 23 height 11
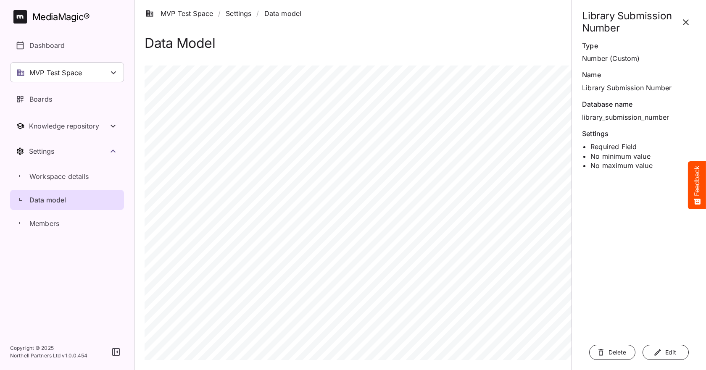
click at [686, 23] on icon "button" at bounding box center [686, 22] width 6 height 6
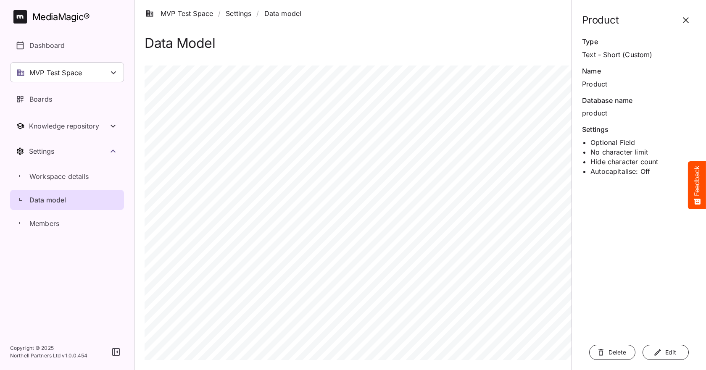
click at [686, 19] on icon "button" at bounding box center [686, 20] width 10 height 10
click at [620, 351] on span "Delete" at bounding box center [613, 353] width 22 height 11
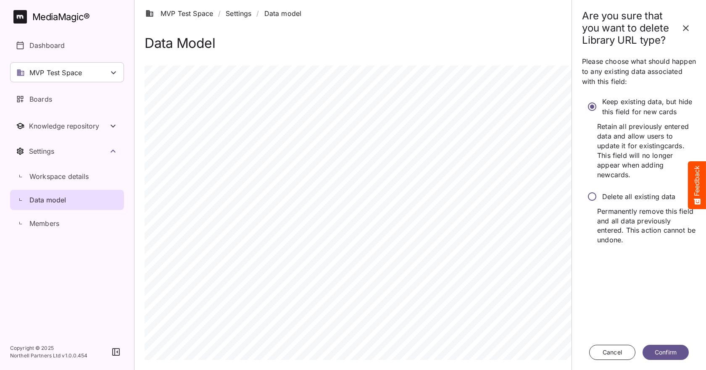
click at [582, 202] on div "Are you sure that you want to delete Library URL type? Please choose what shoul…" at bounding box center [639, 185] width 127 height 370
click at [610, 348] on span "Cancel" at bounding box center [613, 353] width 22 height 11
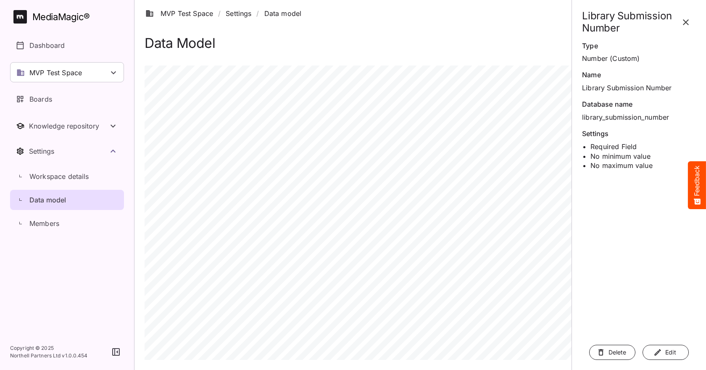
click at [679, 348] on button "Edit" at bounding box center [666, 353] width 46 height 16
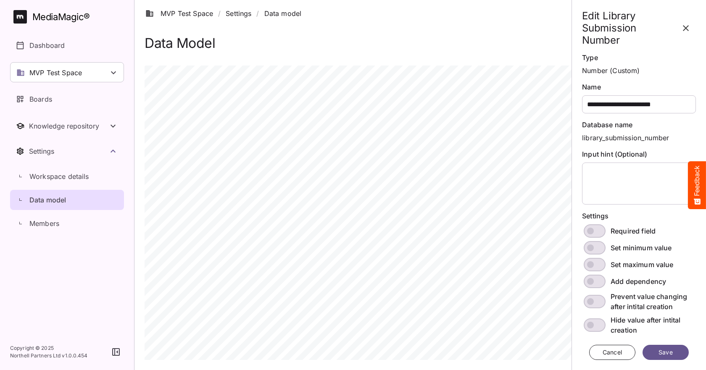
click at [666, 350] on span "Save" at bounding box center [666, 353] width 23 height 11
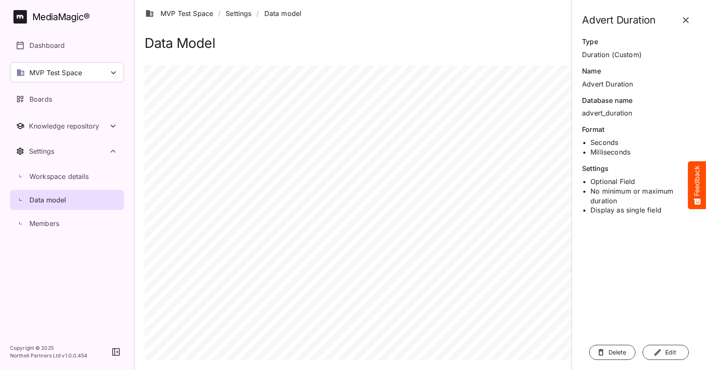
click at [686, 24] on icon "button" at bounding box center [686, 20] width 10 height 10
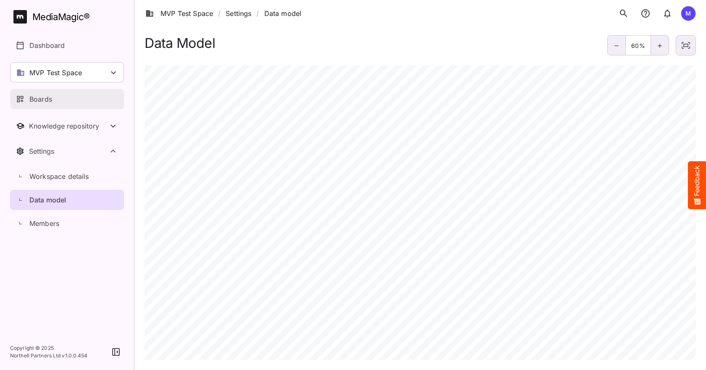
click at [57, 98] on div "Boards" at bounding box center [67, 99] width 103 height 10
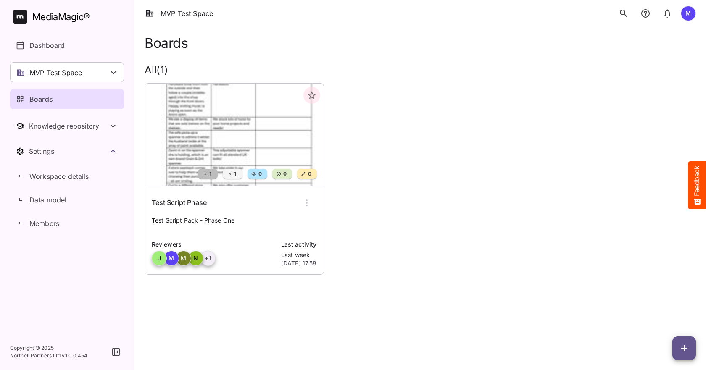
click at [206, 203] on h6 "Test Script Phase" at bounding box center [179, 203] width 55 height 11
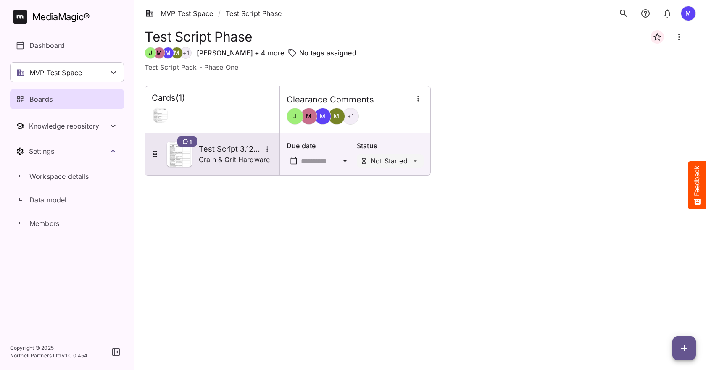
click at [247, 157] on p "Grain & Grit Hardware" at bounding box center [234, 160] width 71 height 10
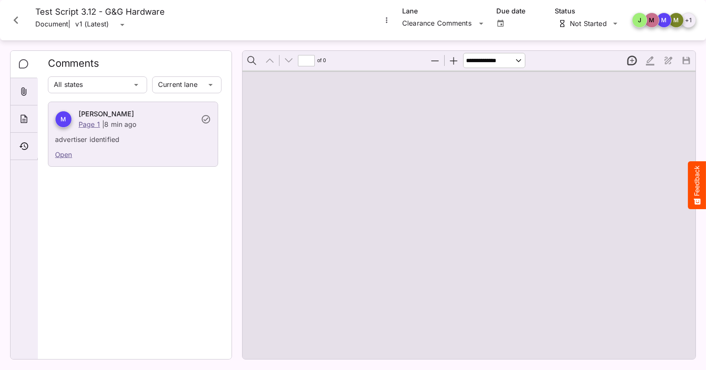
type input "*"
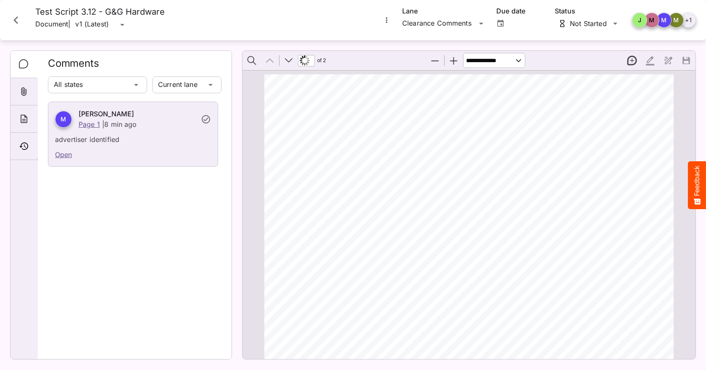
scroll to position [126, 0]
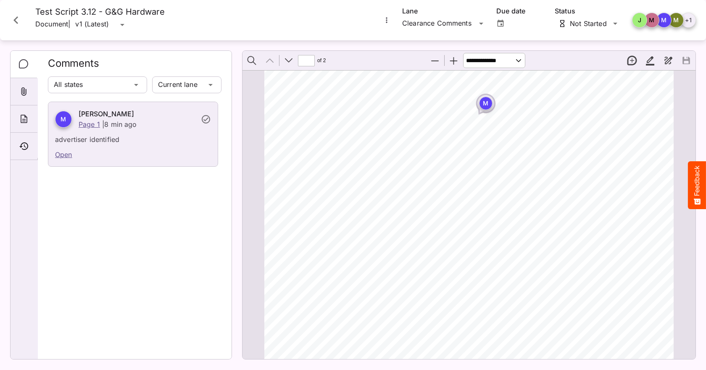
click at [19, 20] on icon "Close card" at bounding box center [15, 20] width 15 height 15
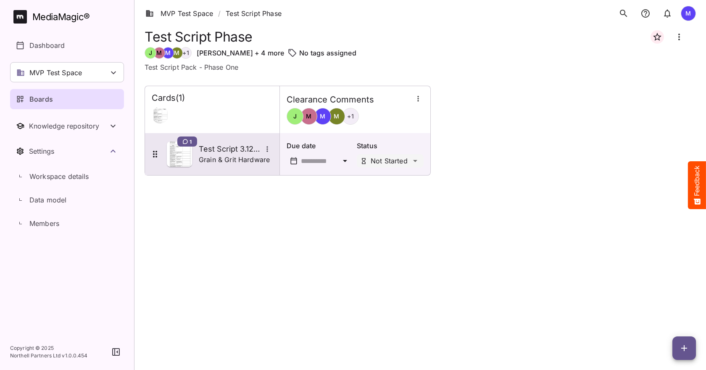
click at [267, 152] on icon "More options for Test Script 3.12 - G&G Hardware" at bounding box center [267, 149] width 8 height 8
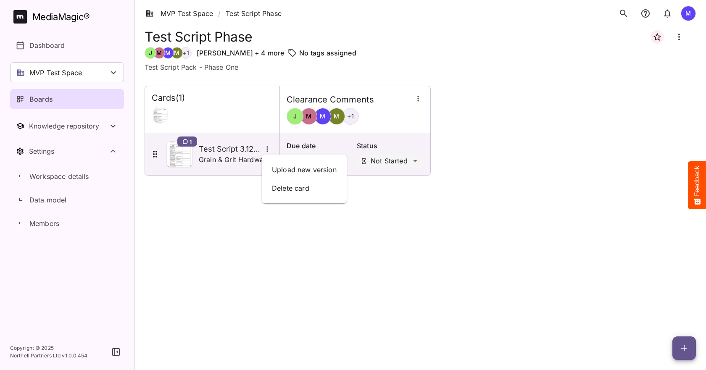
click at [472, 209] on div at bounding box center [353, 185] width 706 height 370
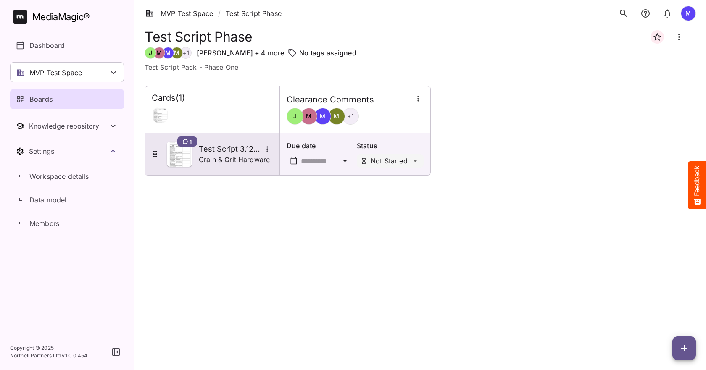
click at [272, 146] on div at bounding box center [267, 149] width 11 height 11
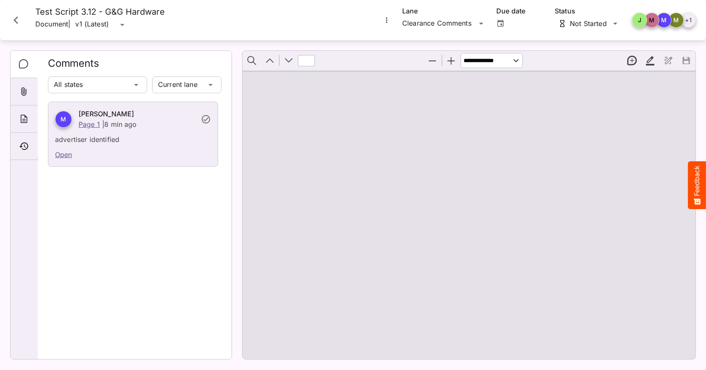
type input "*"
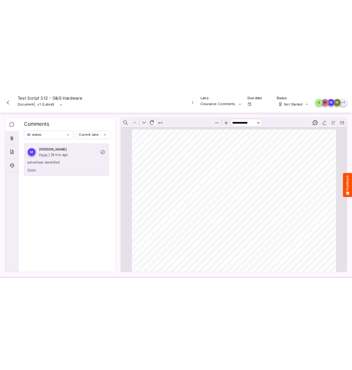
scroll to position [126, 0]
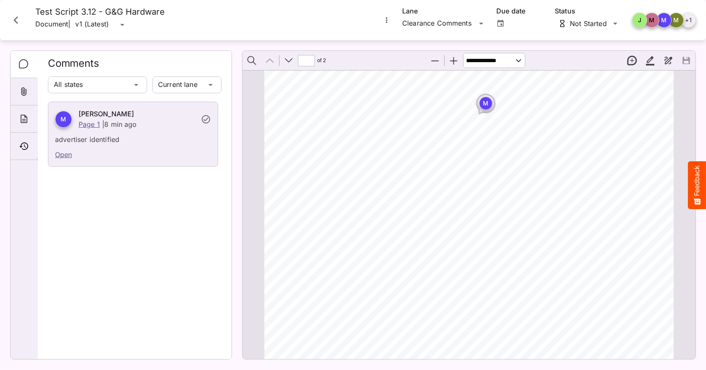
click at [21, 19] on icon "Close card" at bounding box center [15, 20] width 15 height 15
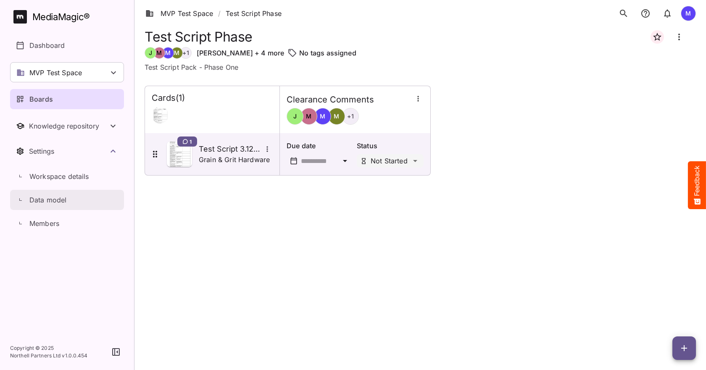
click at [66, 201] on div "Data model" at bounding box center [71, 200] width 105 height 10
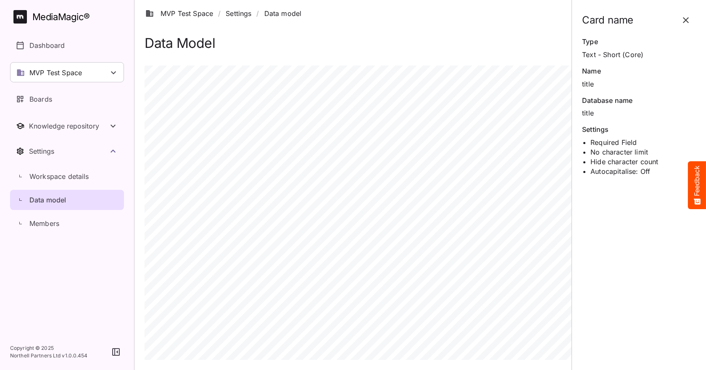
click at [689, 20] on icon "button" at bounding box center [686, 20] width 10 height 10
click at [689, 22] on icon "button" at bounding box center [686, 20] width 6 height 6
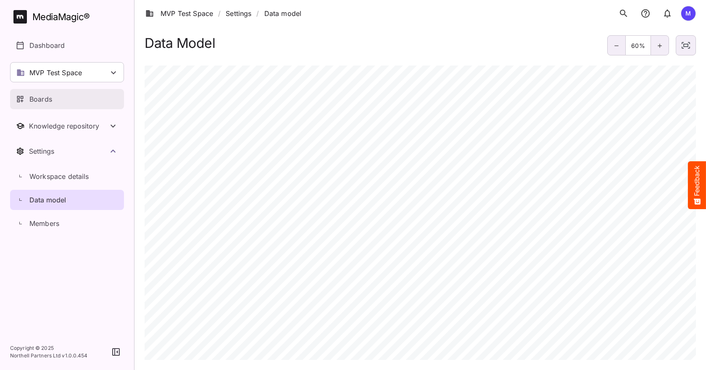
click at [58, 90] on link "Boards" at bounding box center [67, 99] width 114 height 20
